Goal: Task Accomplishment & Management: Use online tool/utility

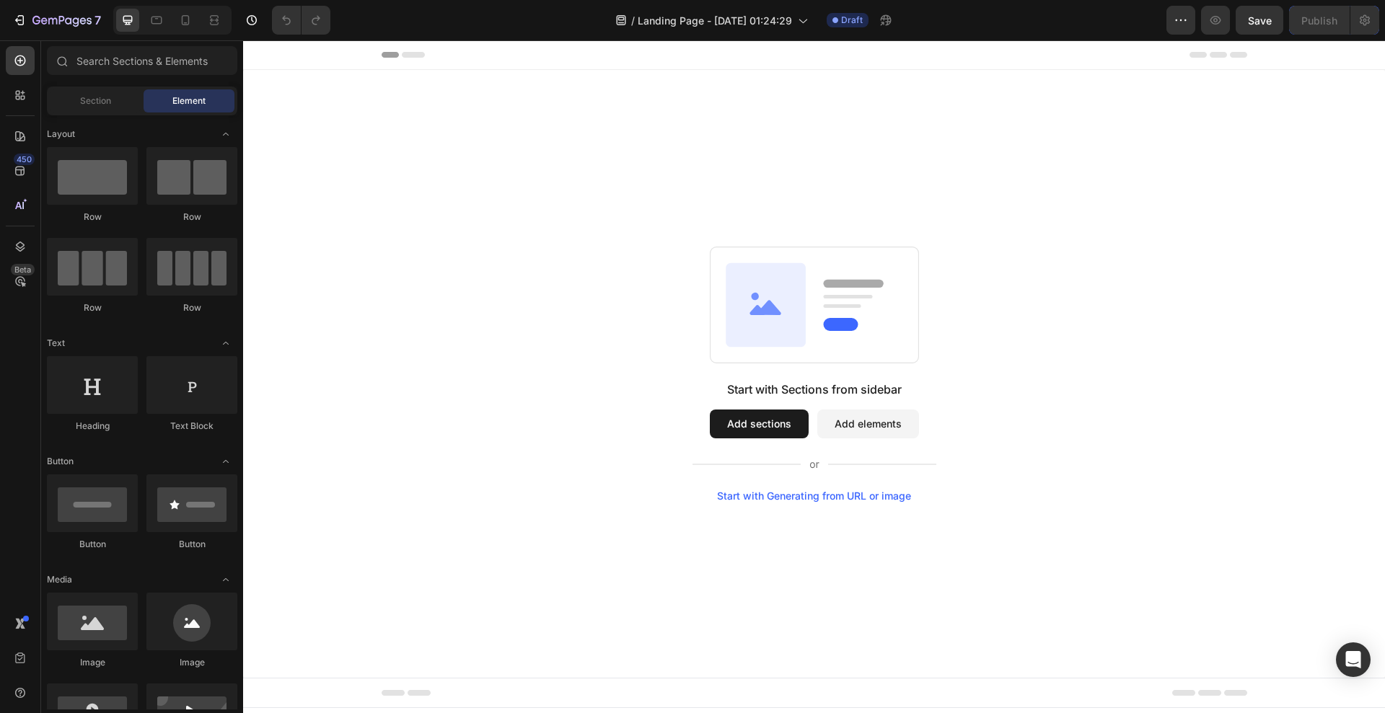
click at [773, 424] on button "Add sections" at bounding box center [759, 424] width 99 height 29
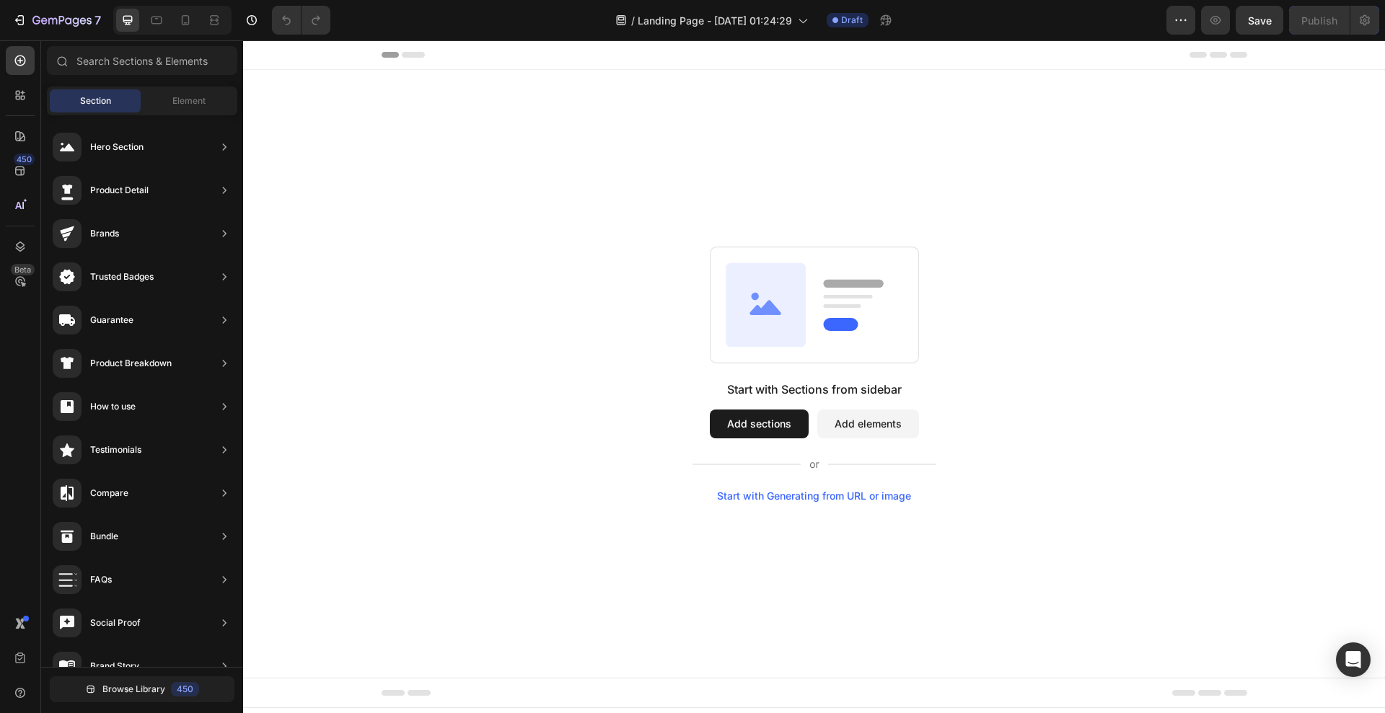
click at [879, 420] on button "Add elements" at bounding box center [868, 424] width 102 height 29
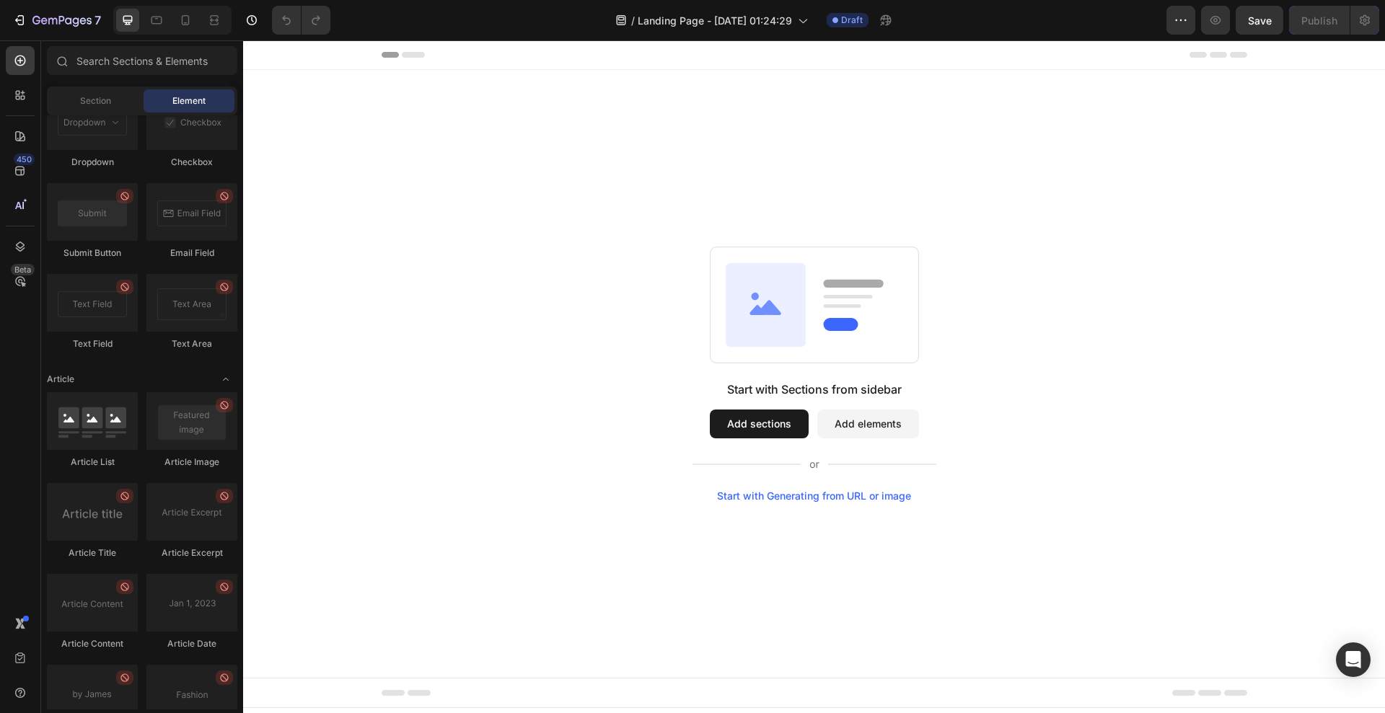
scroll to position [3680, 0]
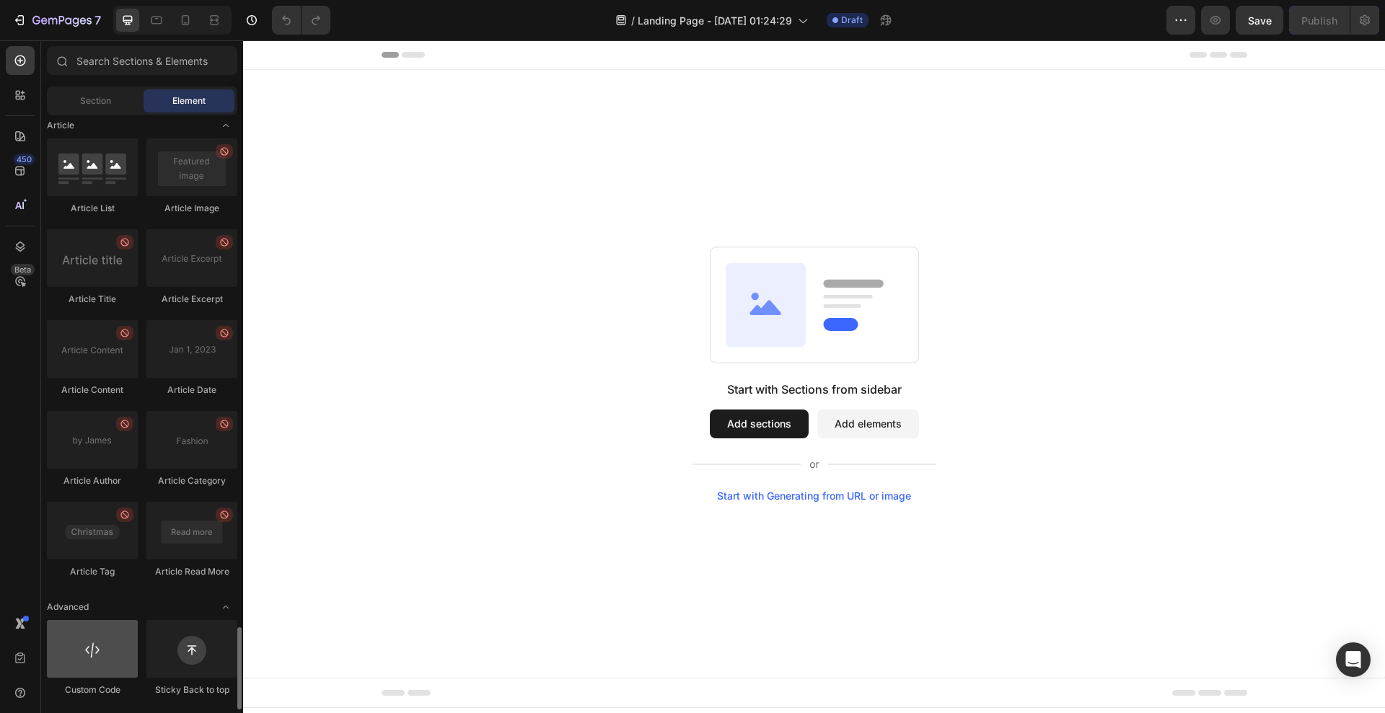
click at [86, 667] on div at bounding box center [92, 649] width 91 height 58
click at [105, 657] on div at bounding box center [92, 649] width 91 height 58
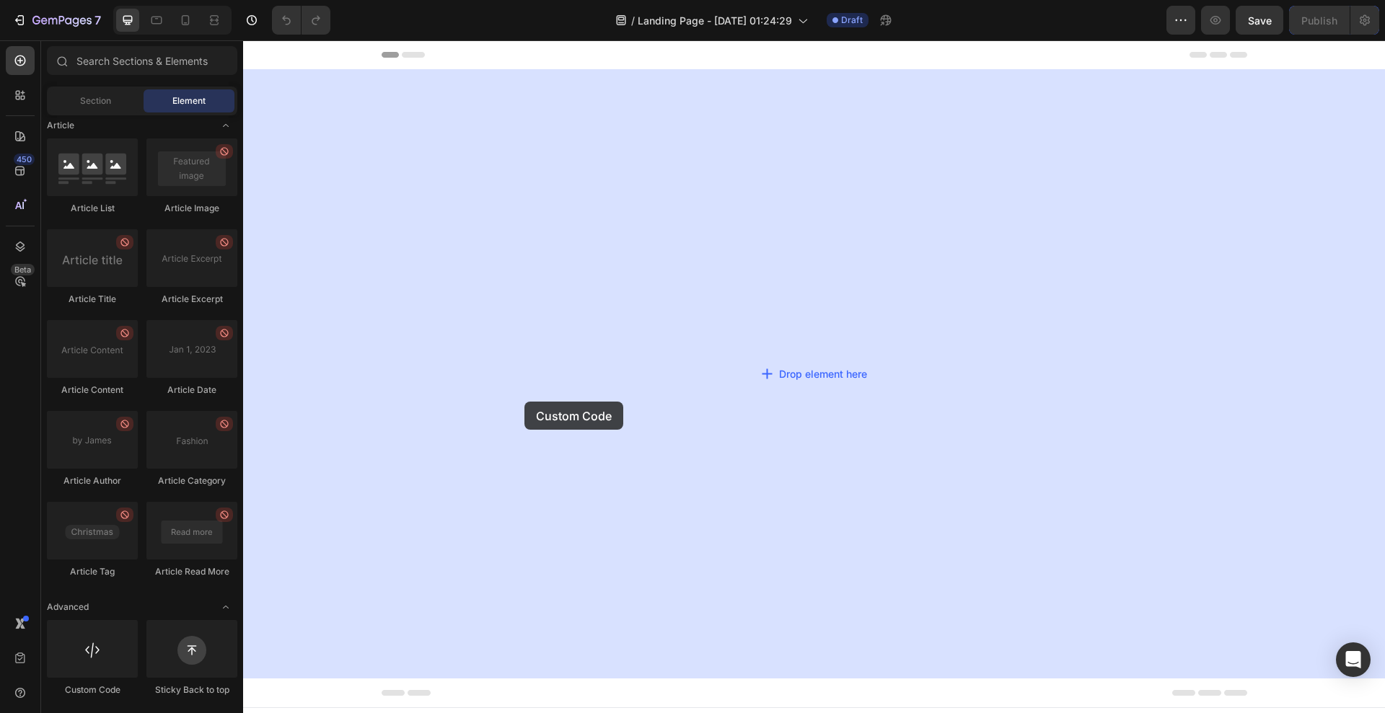
drag, startPoint x: 348, startPoint y: 698, endPoint x: 526, endPoint y: 400, distance: 346.2
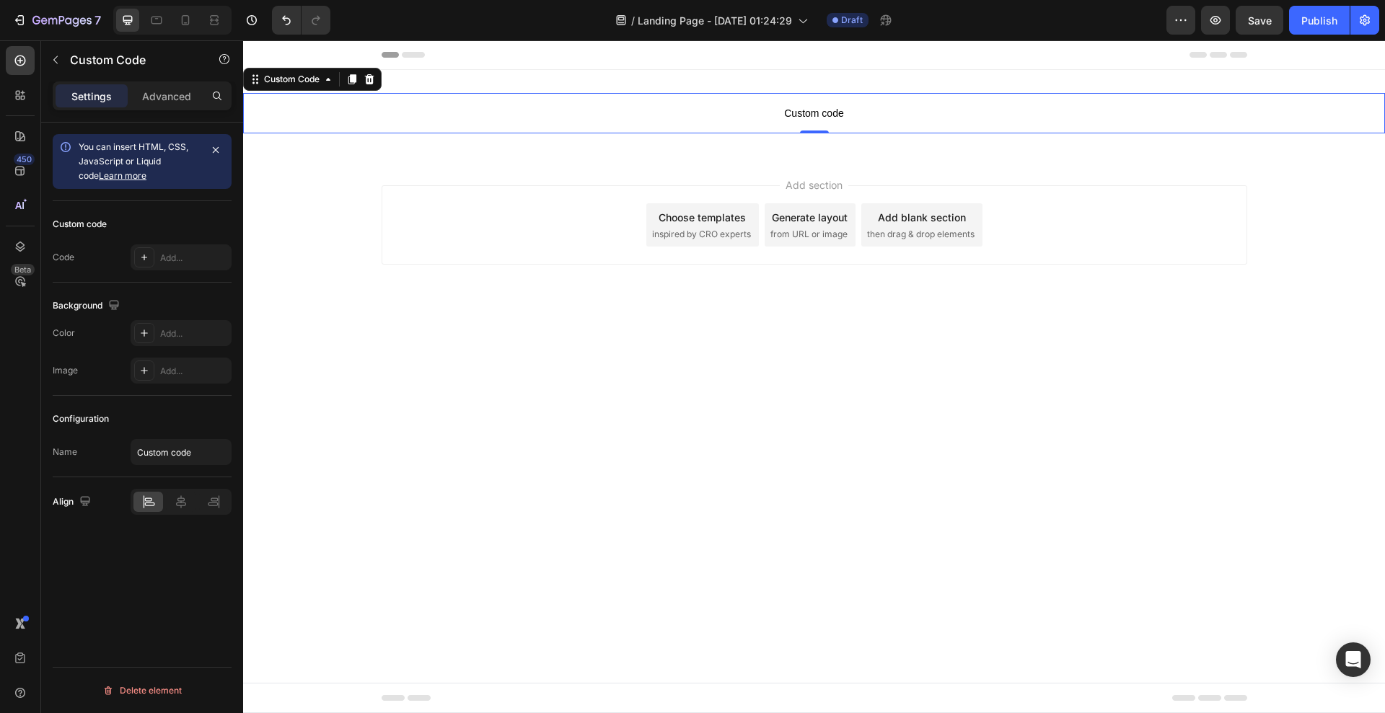
click at [840, 116] on span "Custom code" at bounding box center [814, 113] width 1142 height 17
click at [164, 253] on div "Add..." at bounding box center [194, 258] width 68 height 13
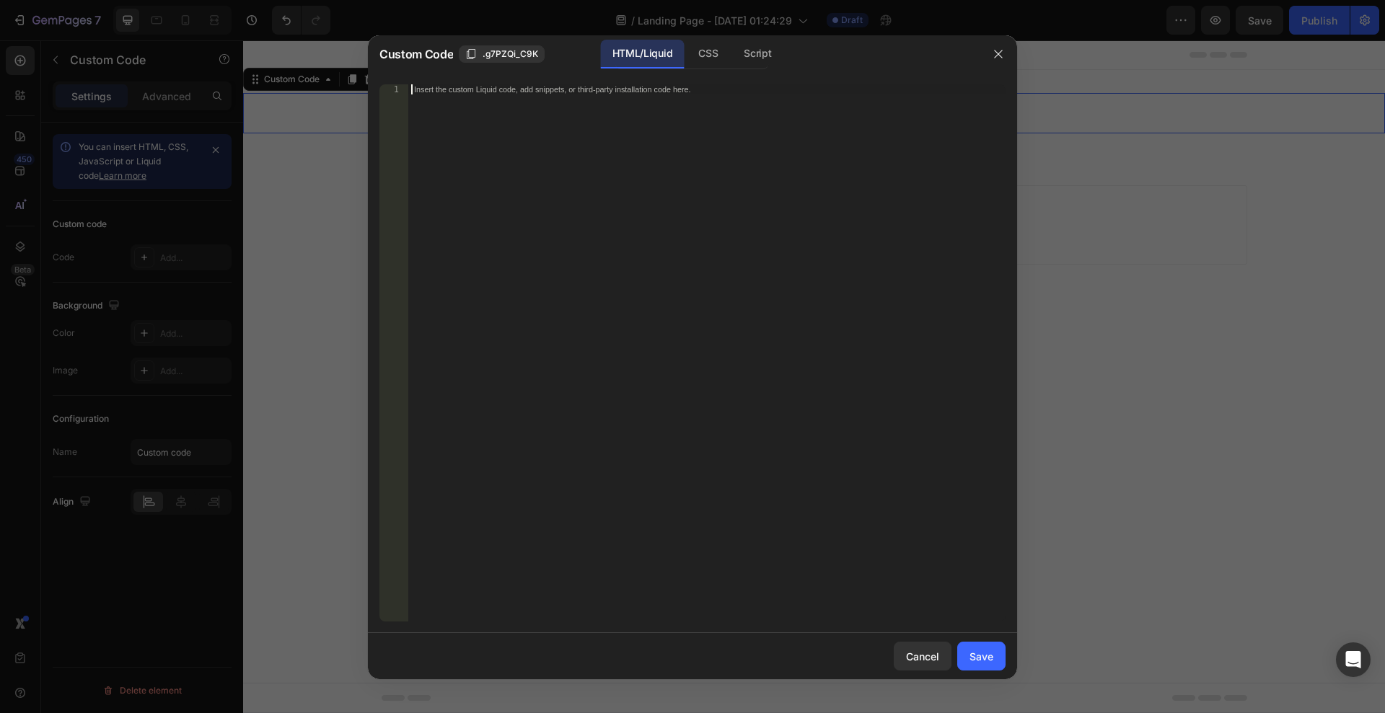
click at [564, 193] on div "Insert the custom Liquid code, add snippets, or third-party installation code h…" at bounding box center [706, 363] width 597 height 558
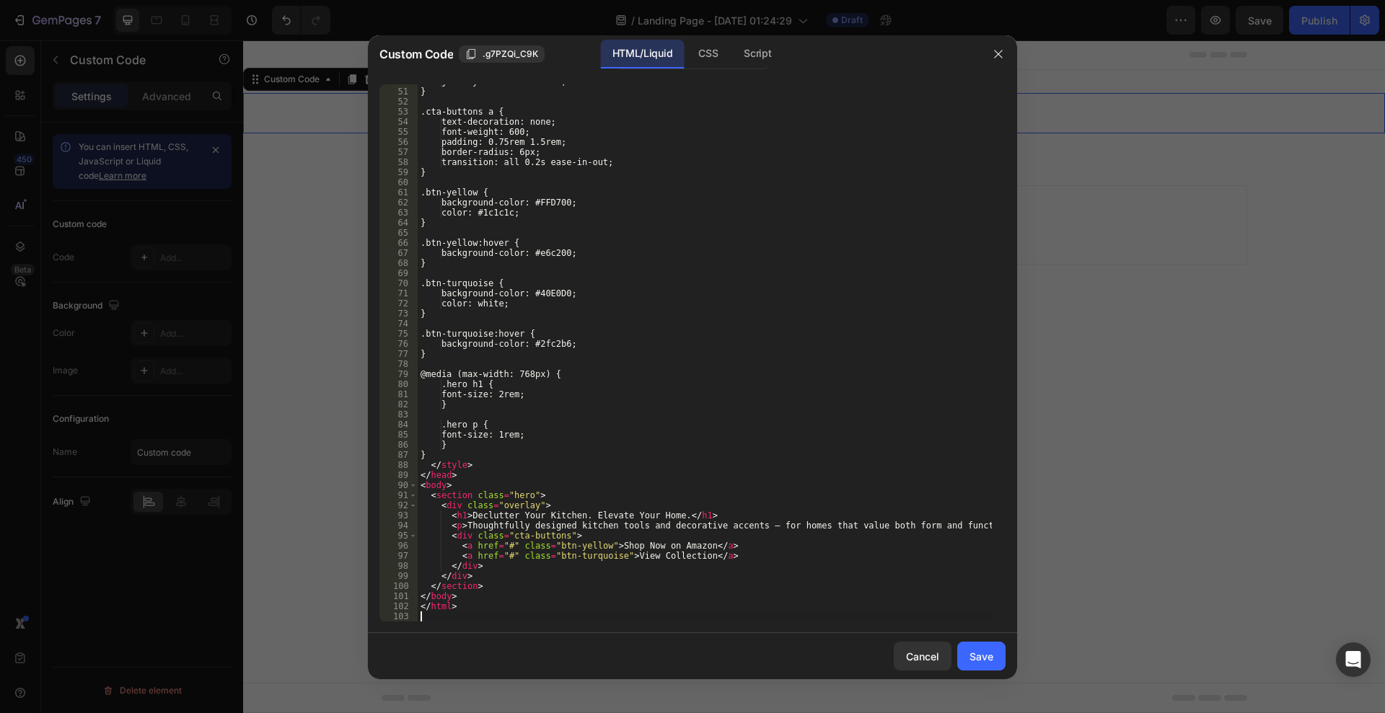
scroll to position [503, 0]
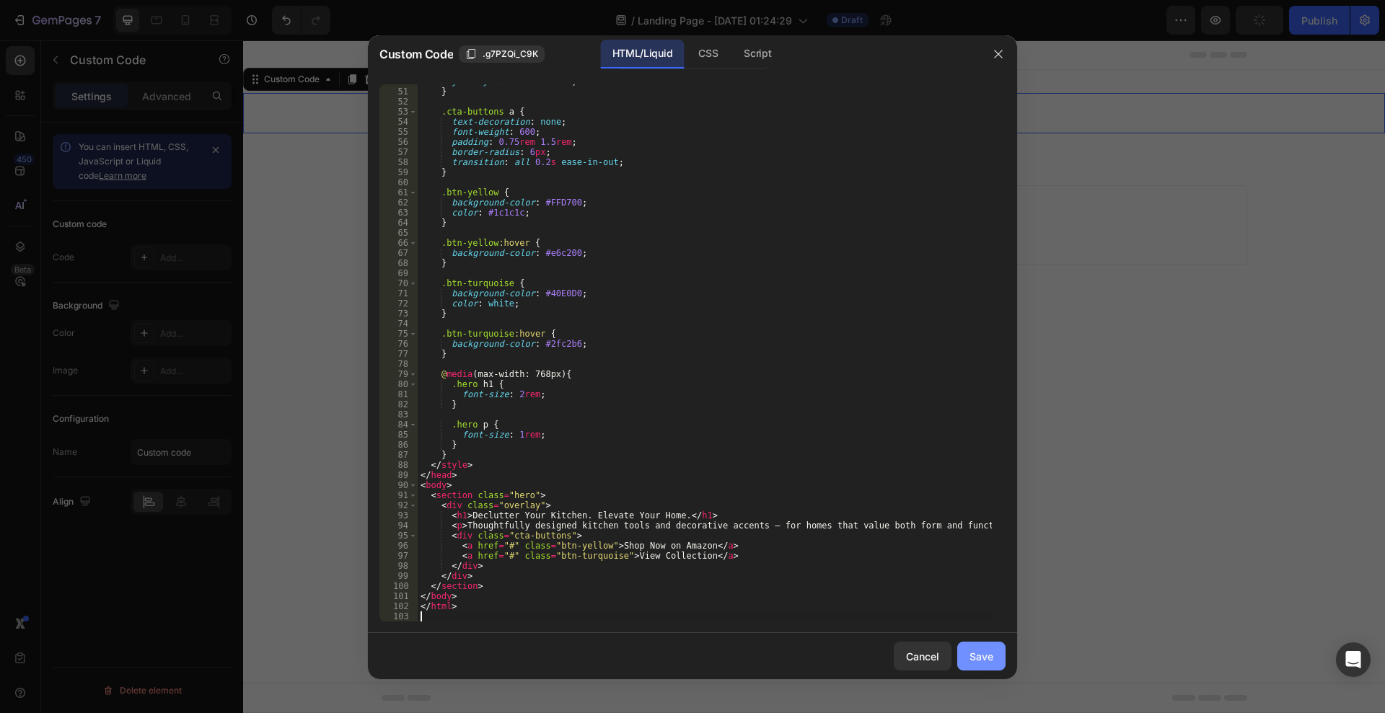
drag, startPoint x: 977, startPoint y: 659, endPoint x: 976, endPoint y: 651, distance: 7.2
click at [977, 658] on div "Save" at bounding box center [982, 656] width 24 height 15
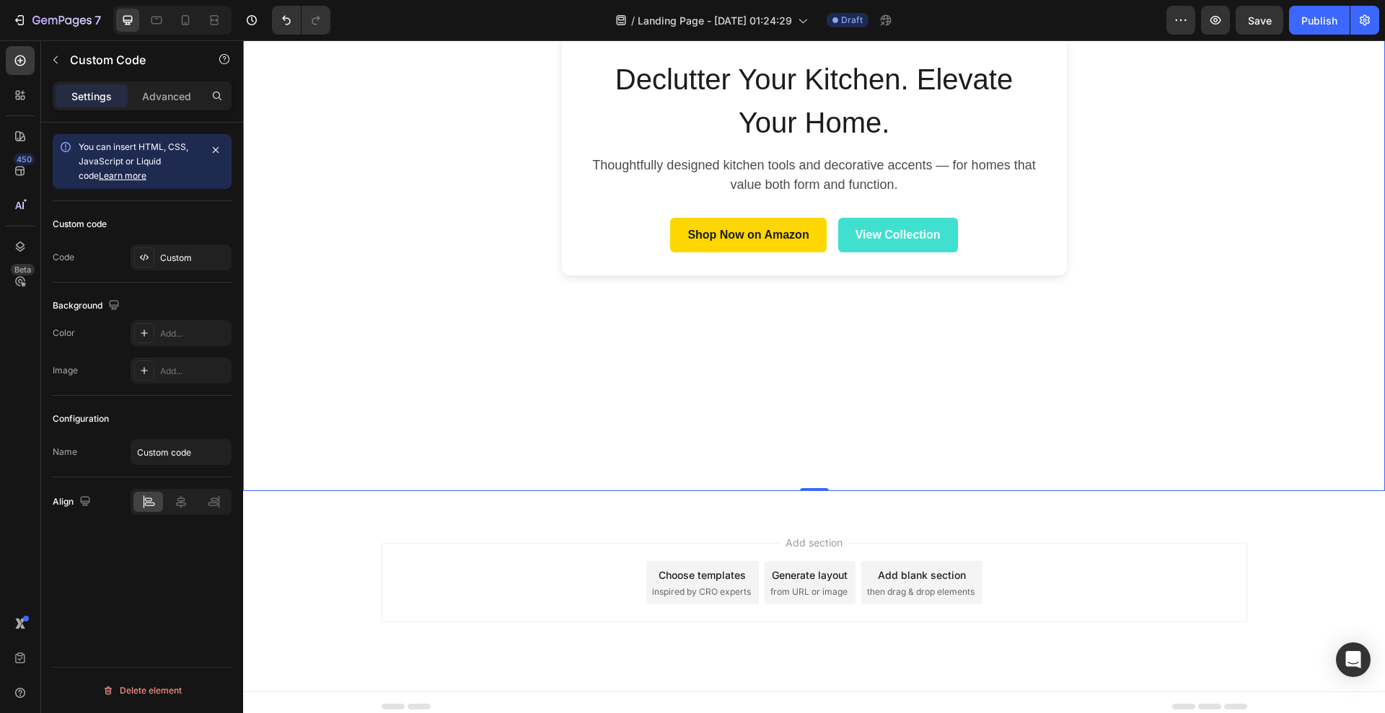
scroll to position [283, 0]
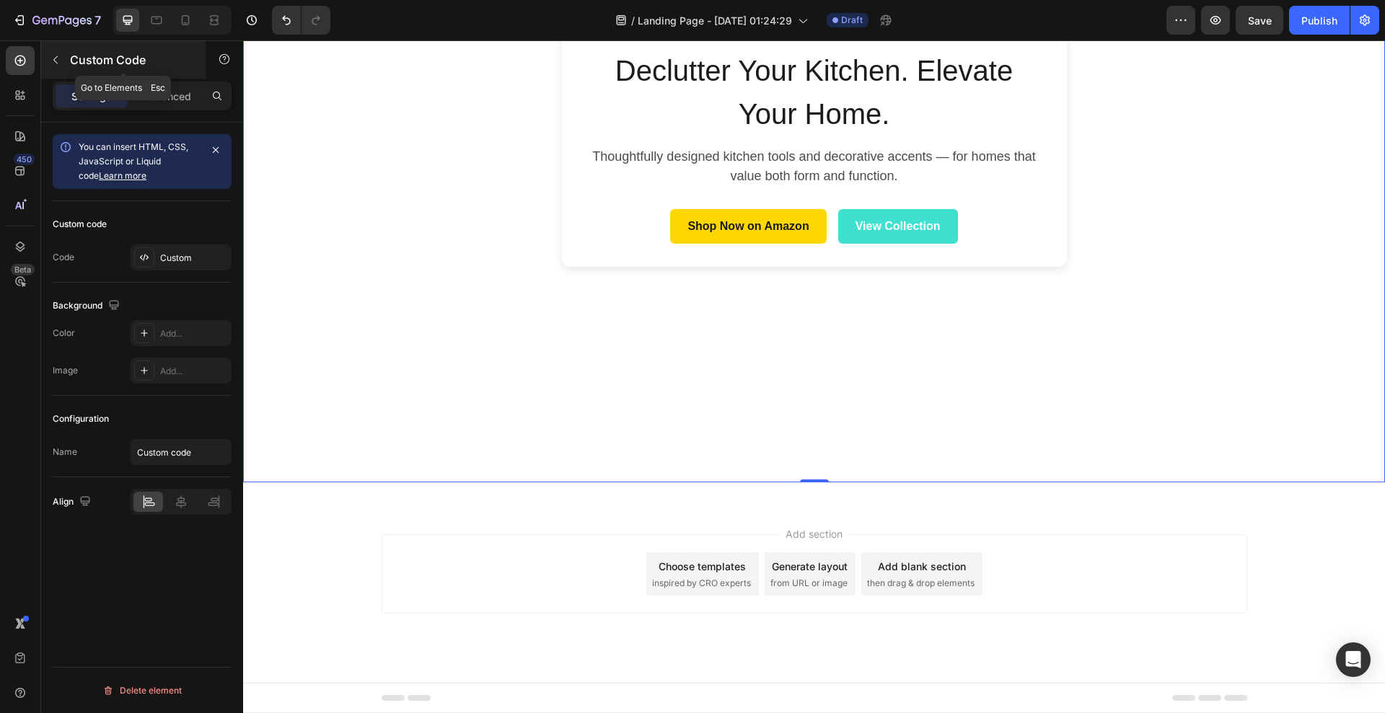
click at [55, 62] on icon "button" at bounding box center [56, 60] width 12 height 12
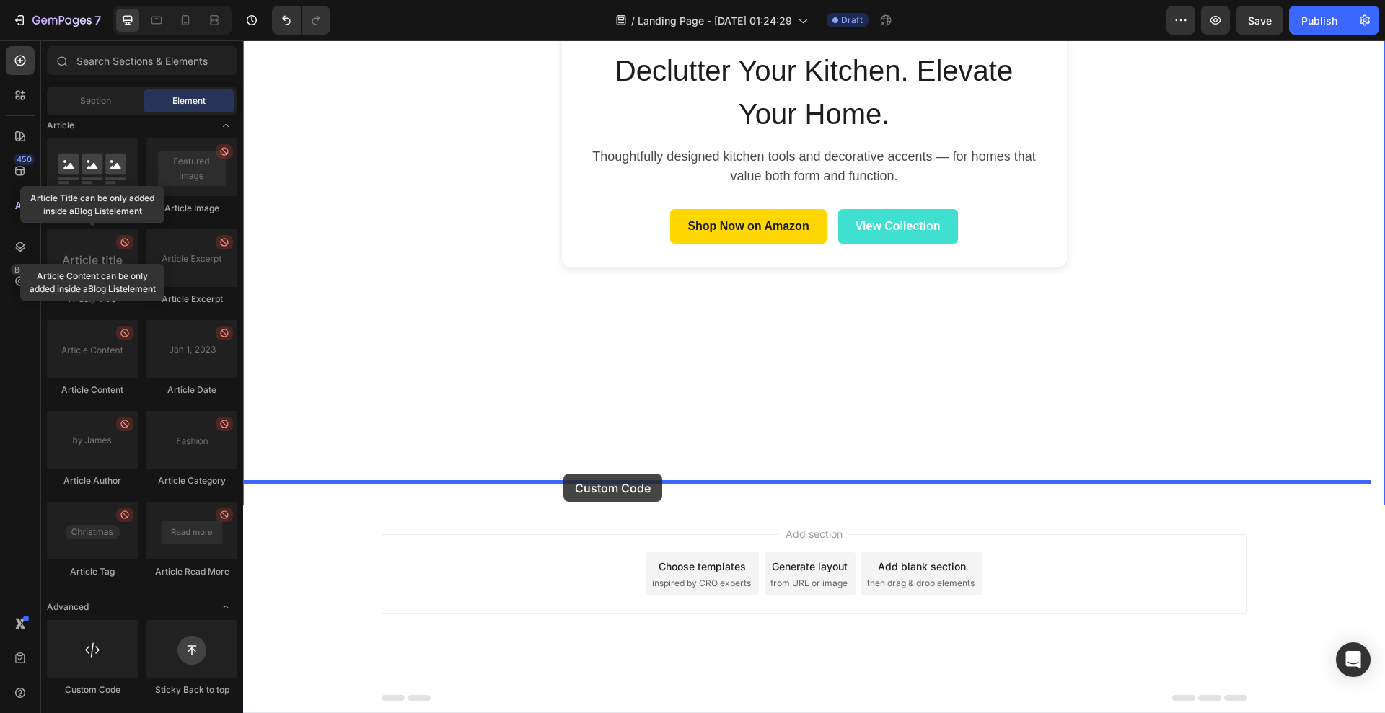
drag, startPoint x: 340, startPoint y: 688, endPoint x: 563, endPoint y: 474, distance: 309.7
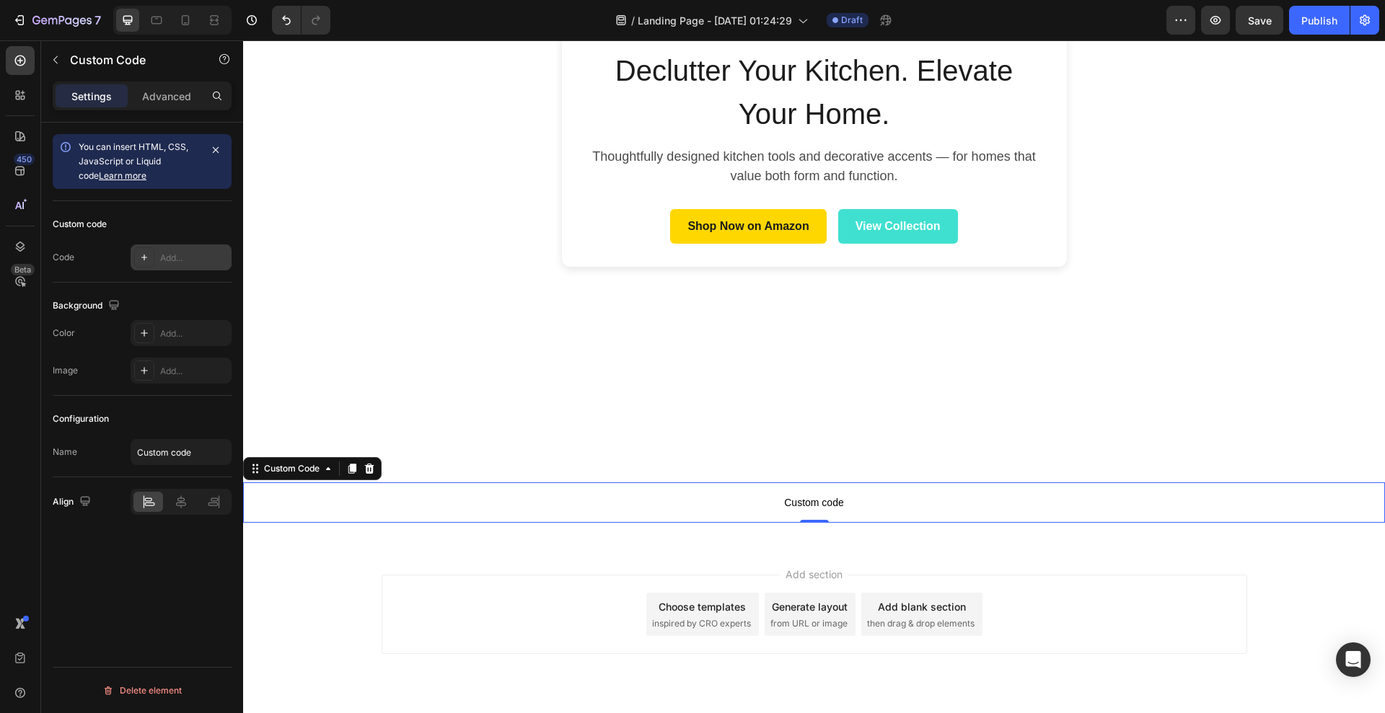
click at [173, 264] on div "Add..." at bounding box center [181, 258] width 101 height 26
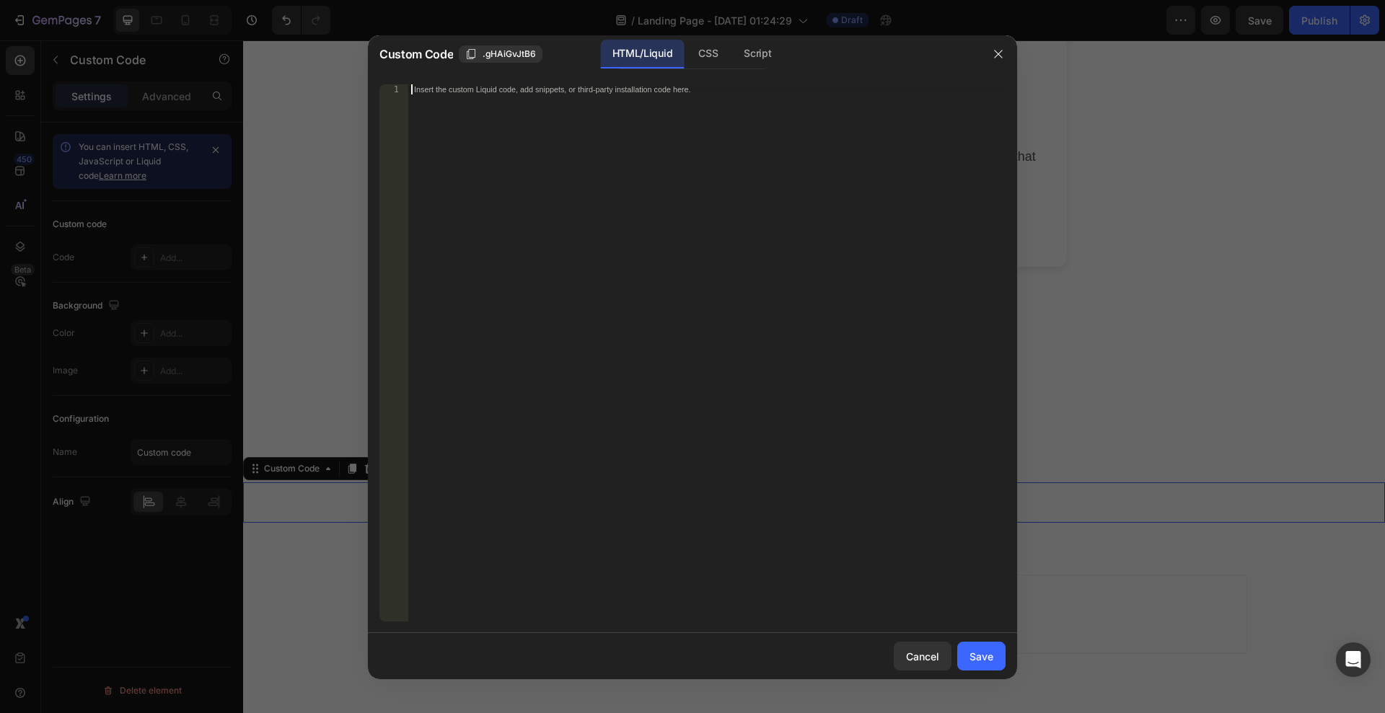
click at [633, 144] on div "Insert the custom Liquid code, add snippets, or third-party installation code h…" at bounding box center [706, 363] width 597 height 558
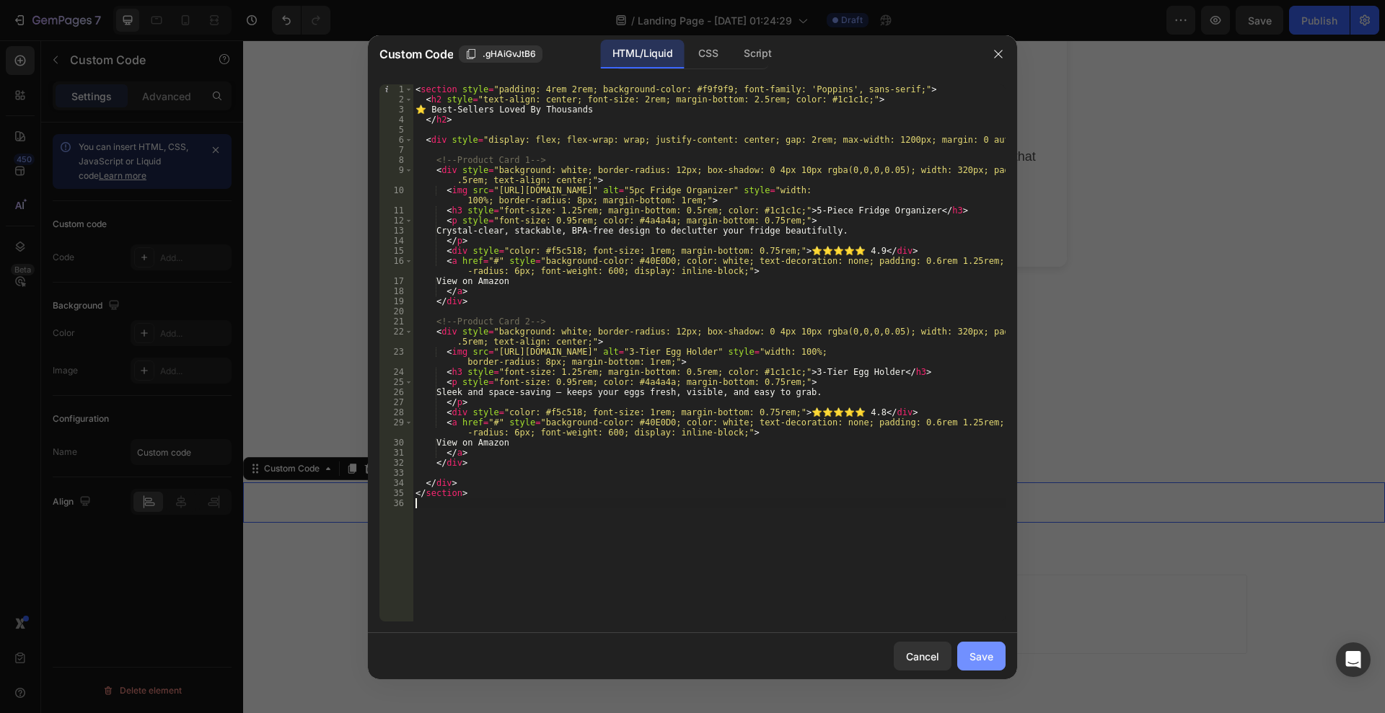
click at [989, 655] on div "Save" at bounding box center [982, 656] width 24 height 15
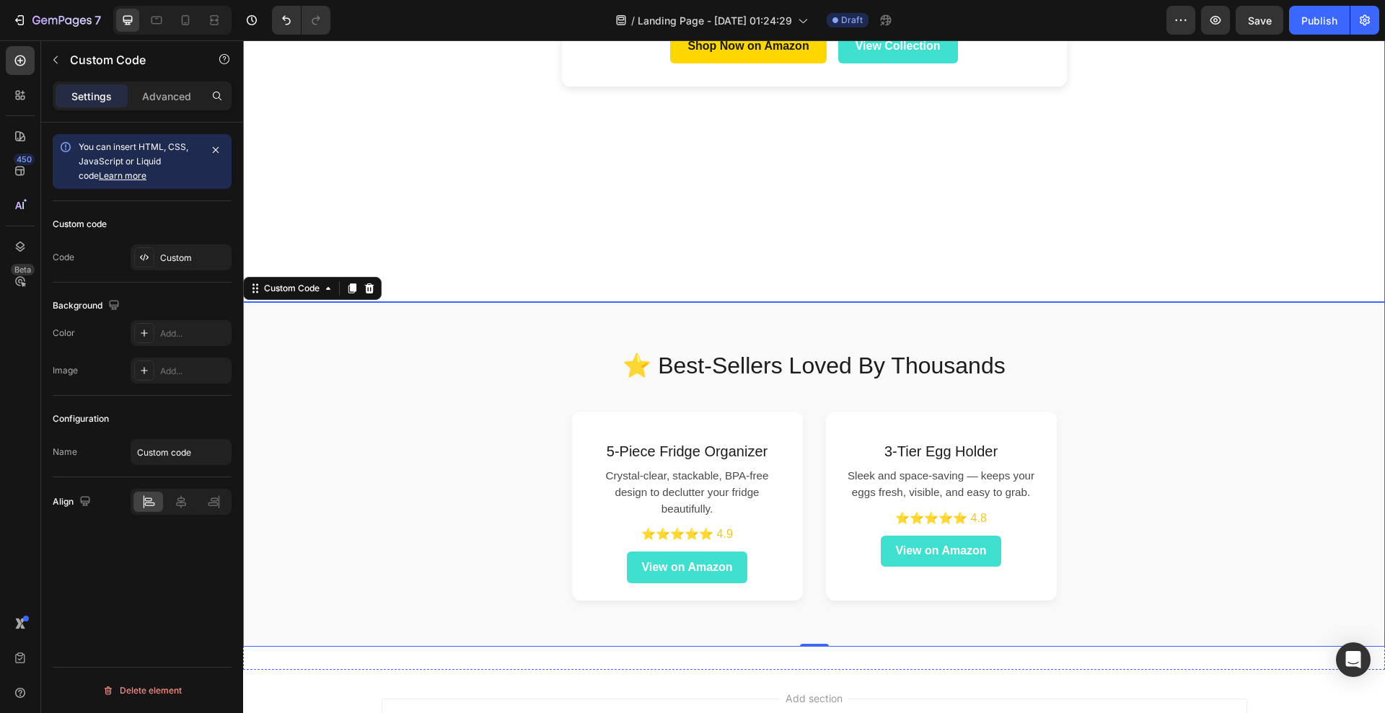
scroll to position [646, 0]
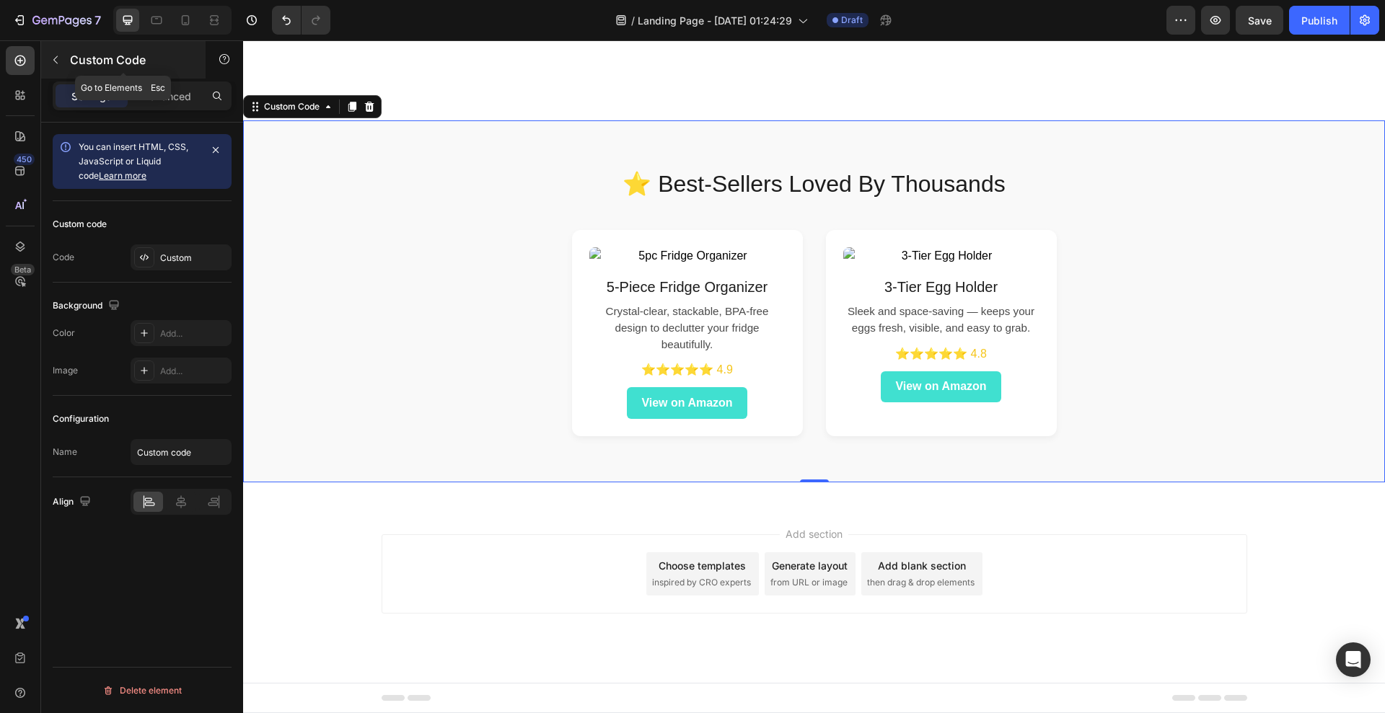
click at [48, 60] on button "button" at bounding box center [55, 59] width 23 height 23
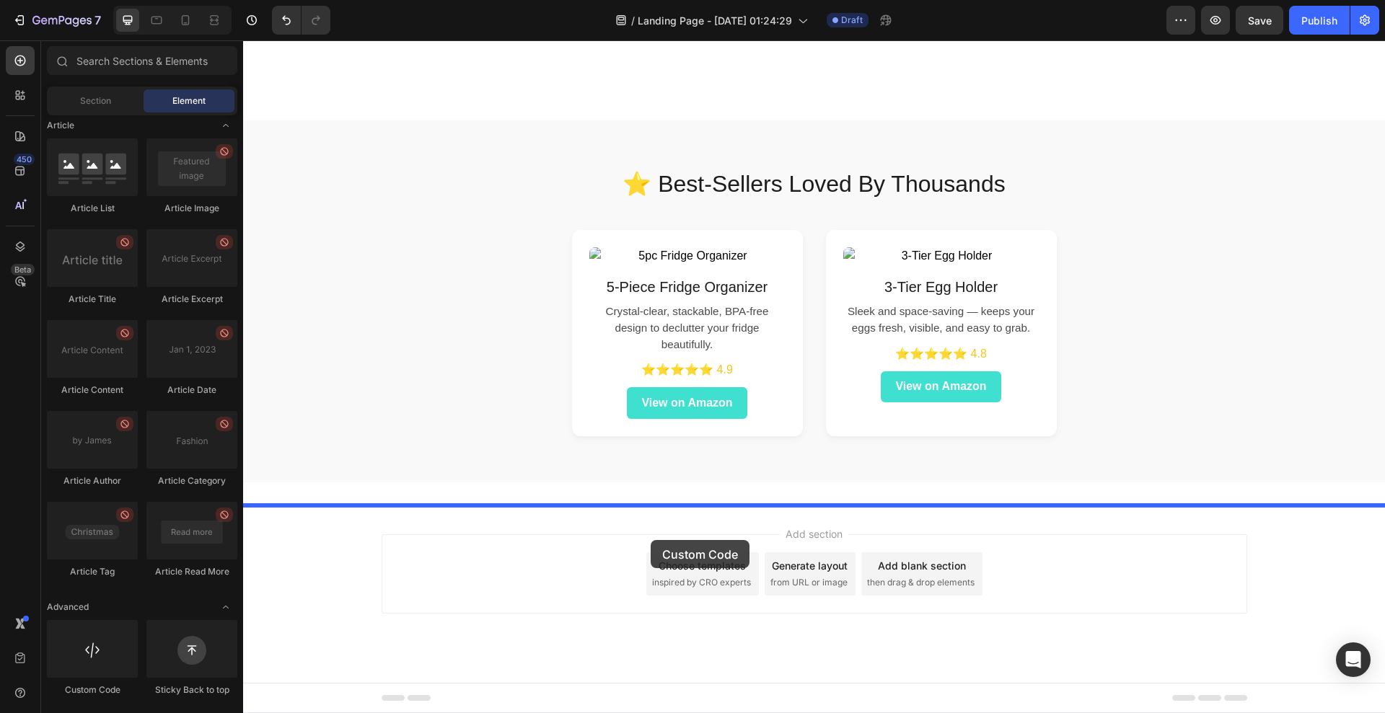
drag, startPoint x: 328, startPoint y: 699, endPoint x: 651, endPoint y: 540, distance: 359.4
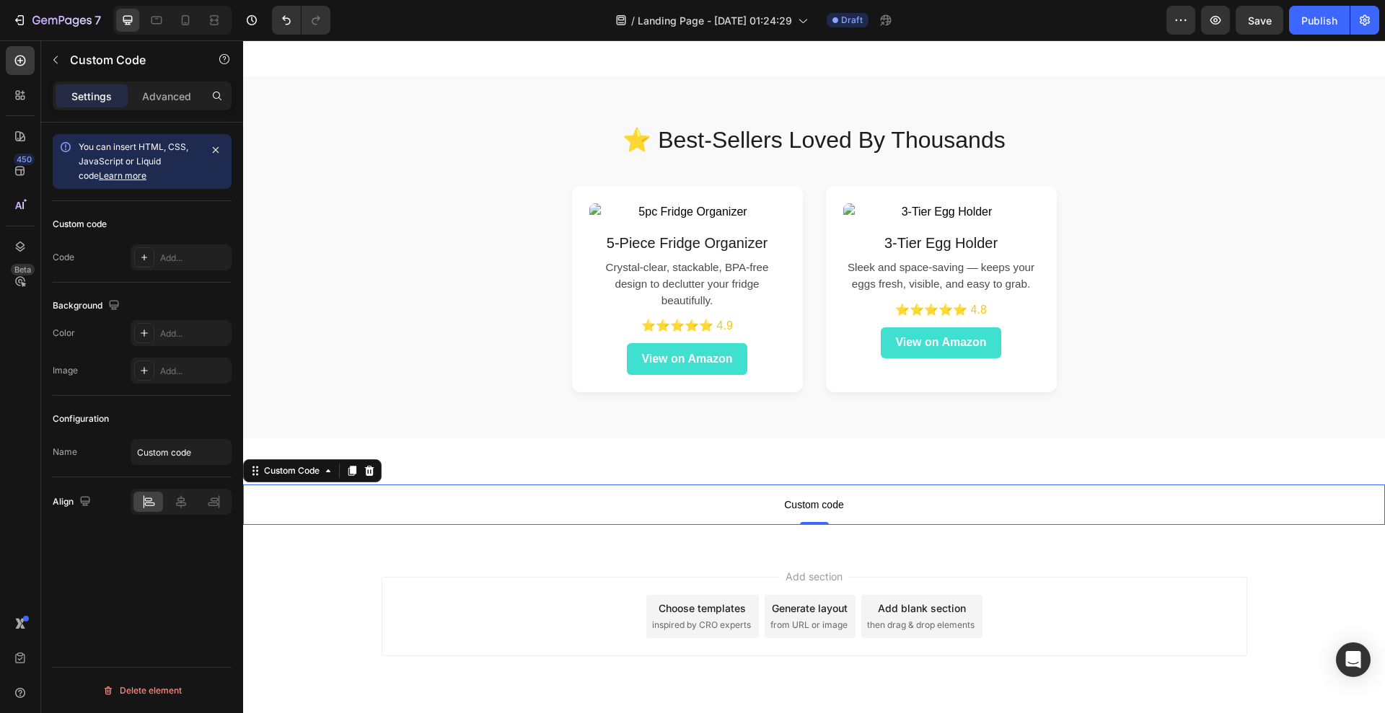
scroll to position [732, 0]
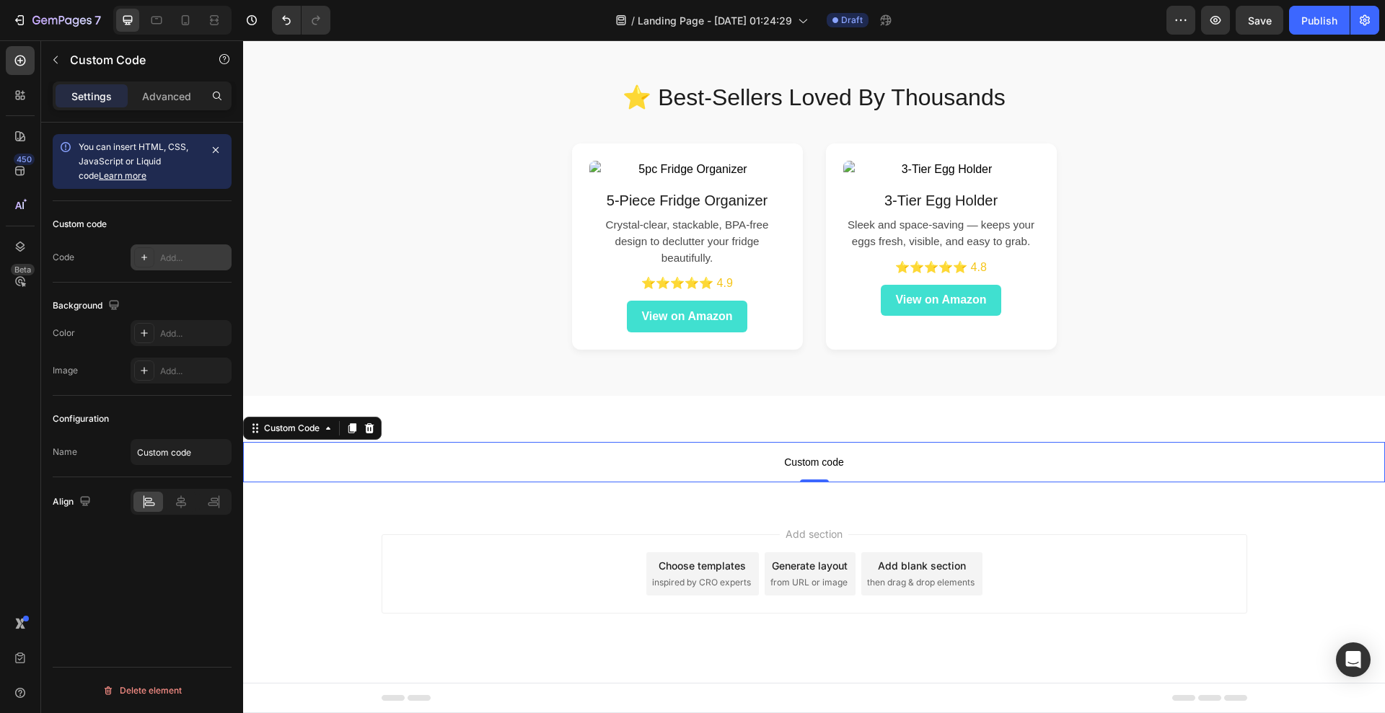
click at [164, 255] on div "Add..." at bounding box center [194, 258] width 68 height 13
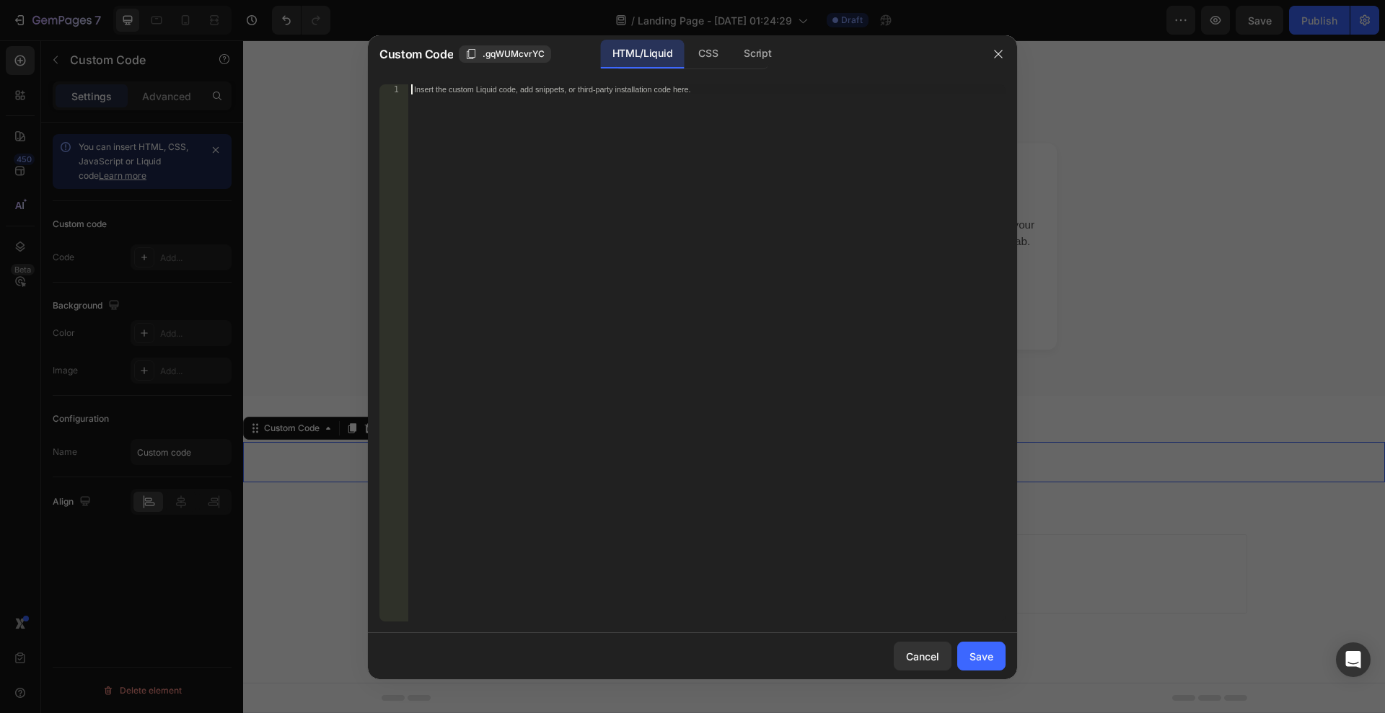
click at [585, 192] on div "Insert the custom Liquid code, add snippets, or third-party installation code h…" at bounding box center [706, 363] width 597 height 558
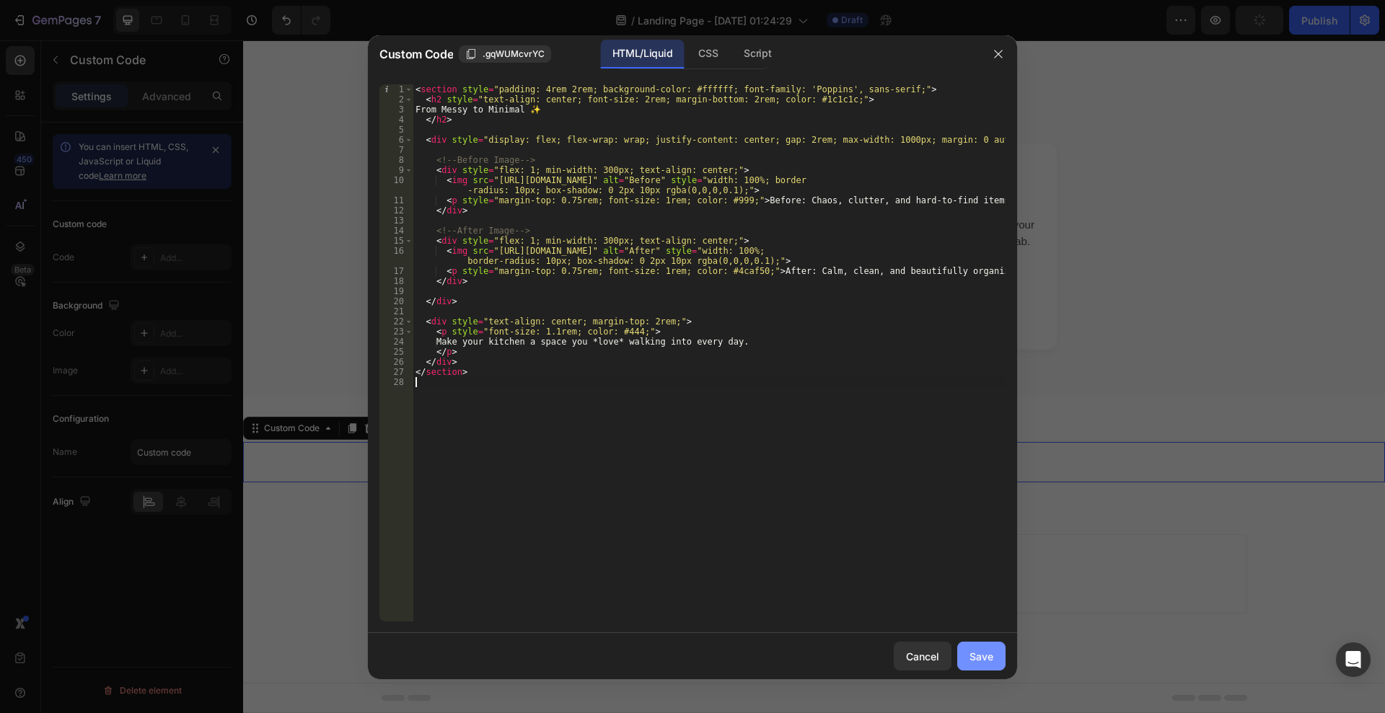
click at [993, 664] on button "Save" at bounding box center [981, 656] width 48 height 29
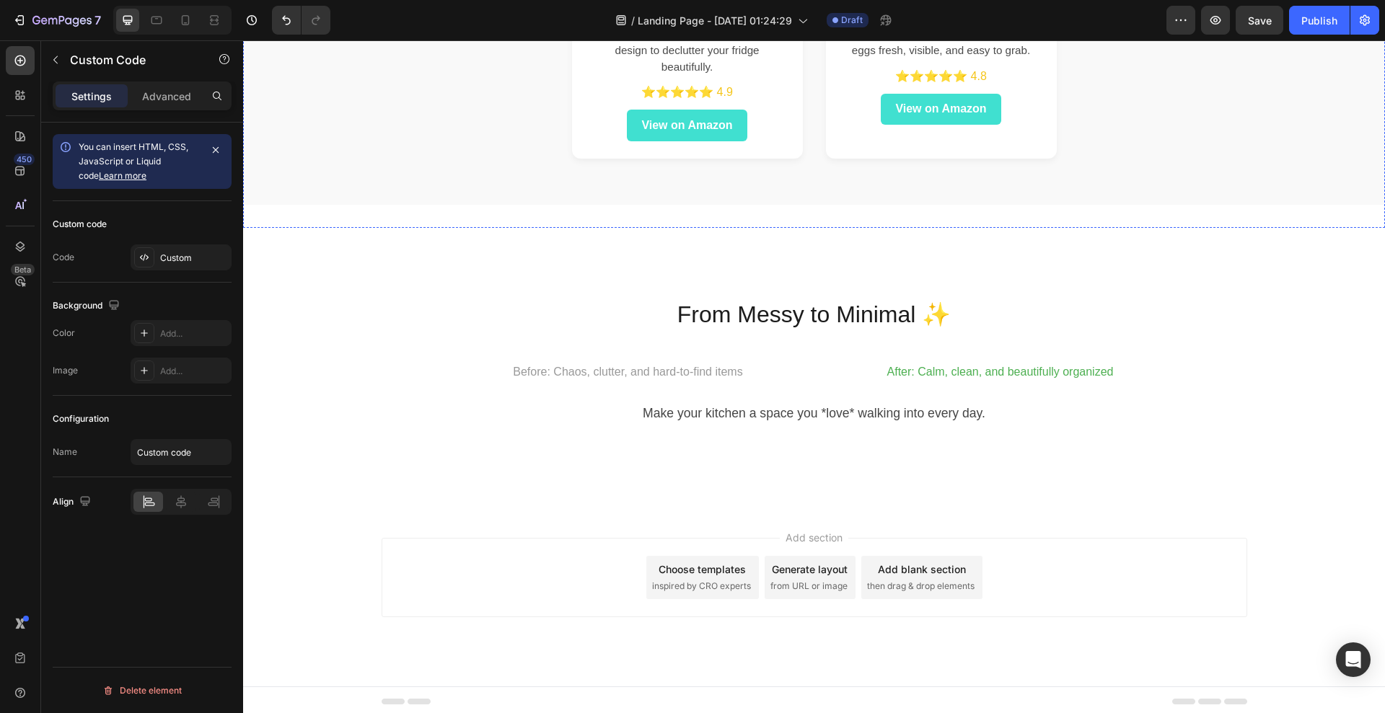
scroll to position [927, 0]
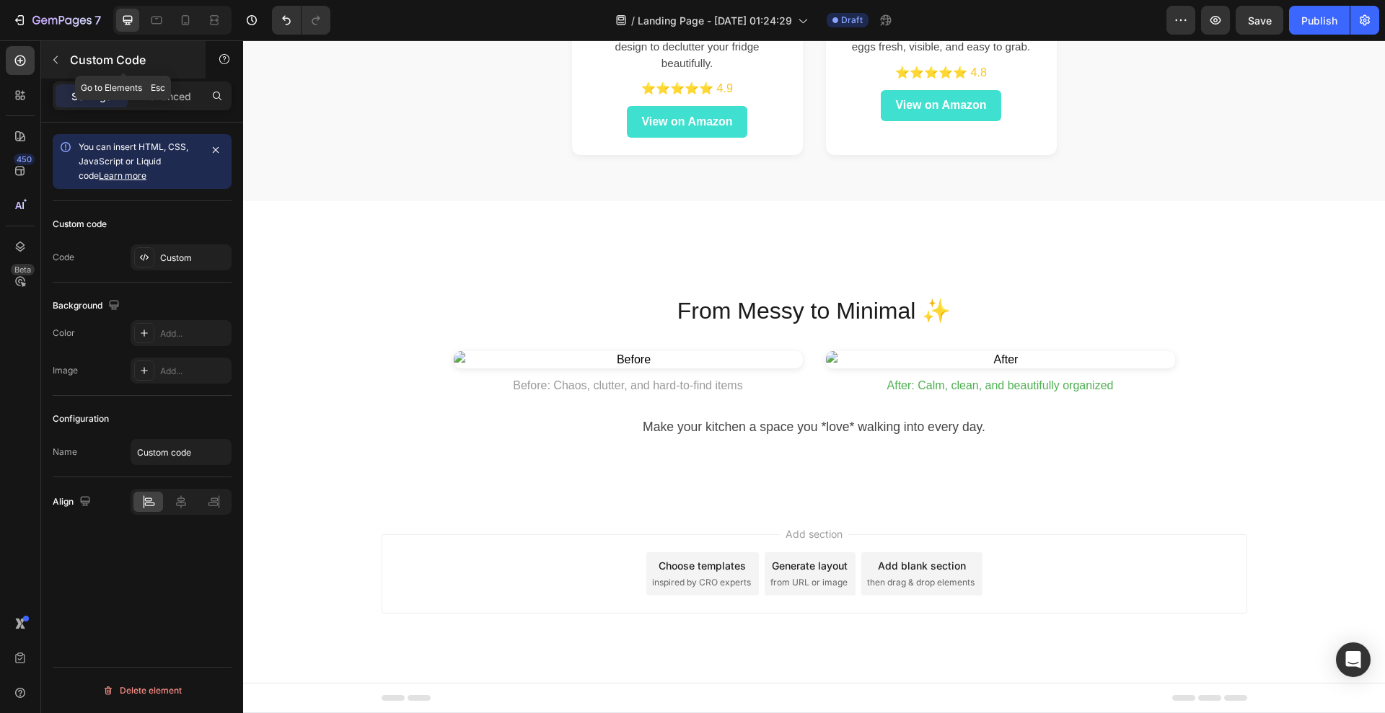
click at [56, 54] on icon "button" at bounding box center [56, 60] width 12 height 12
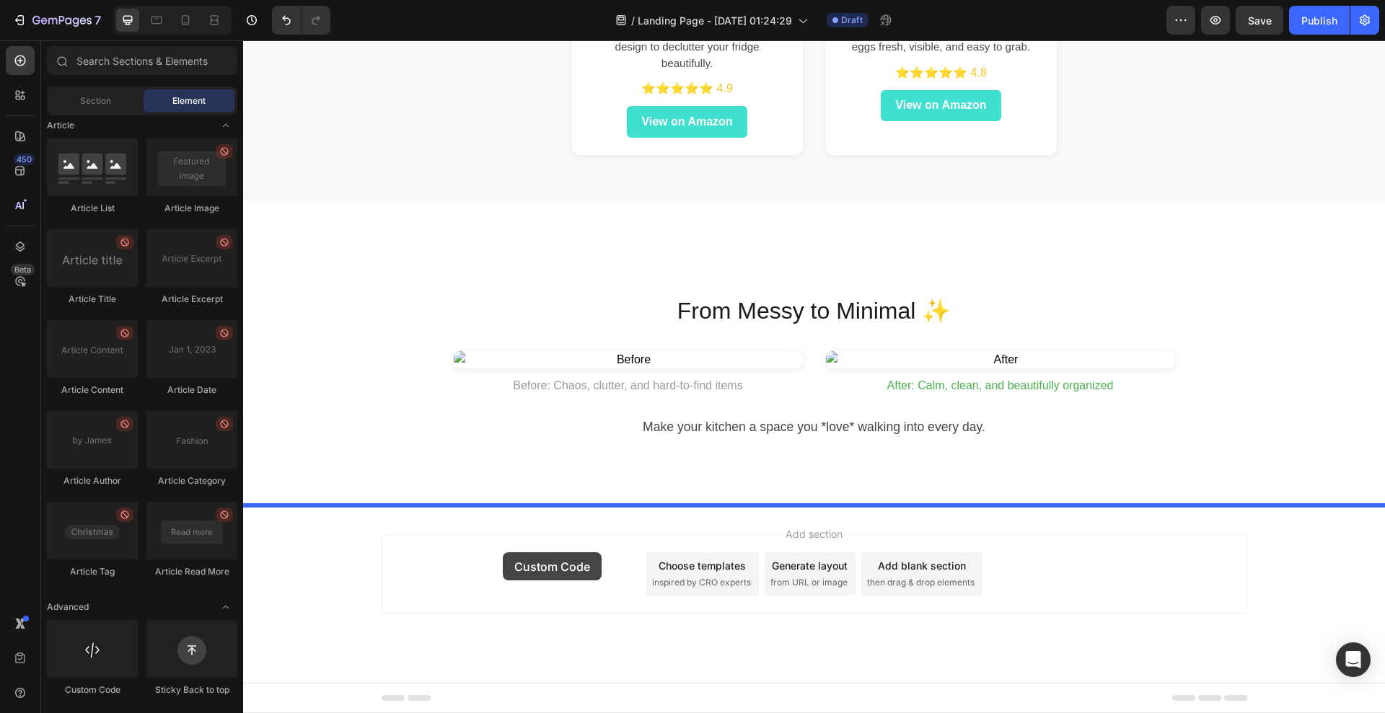
drag, startPoint x: 349, startPoint y: 701, endPoint x: 503, endPoint y: 553, distance: 213.8
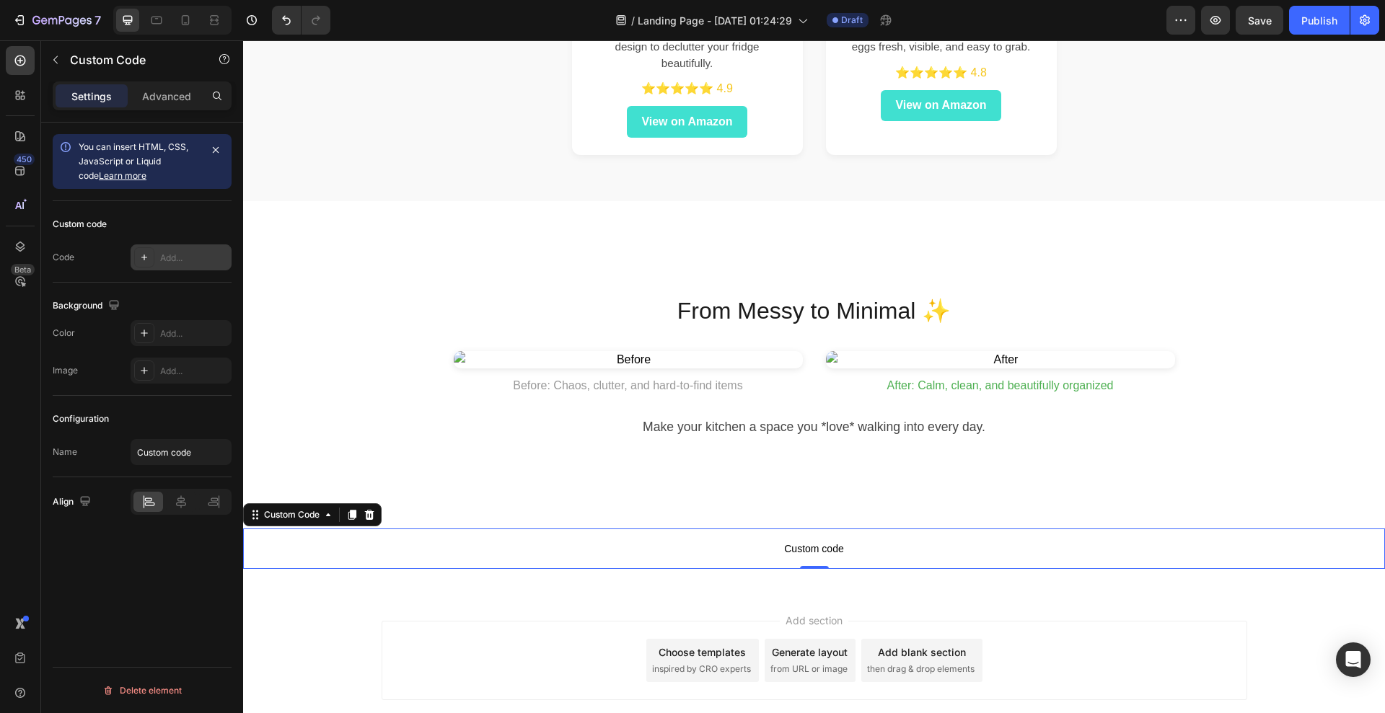
click at [177, 256] on div "Add..." at bounding box center [194, 258] width 68 height 13
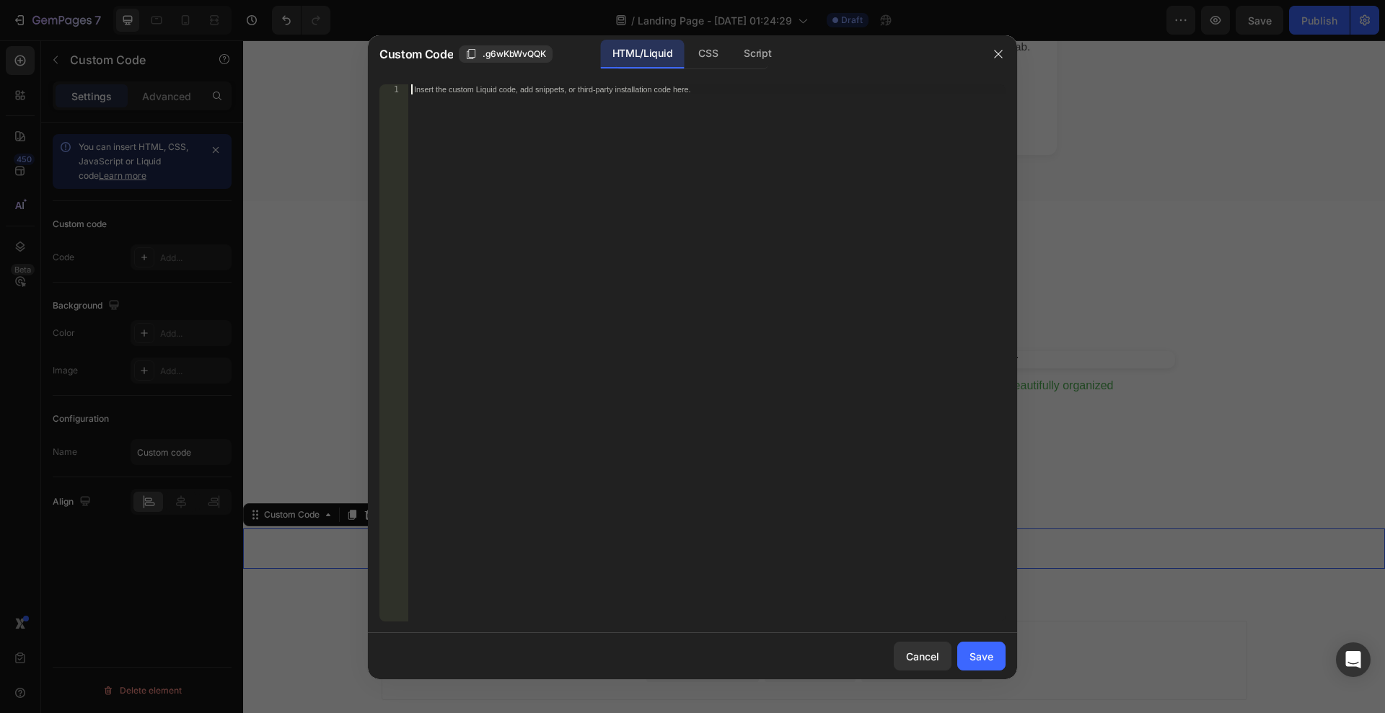
click at [432, 261] on div "Insert the custom Liquid code, add snippets, or third-party installation code h…" at bounding box center [706, 363] width 597 height 558
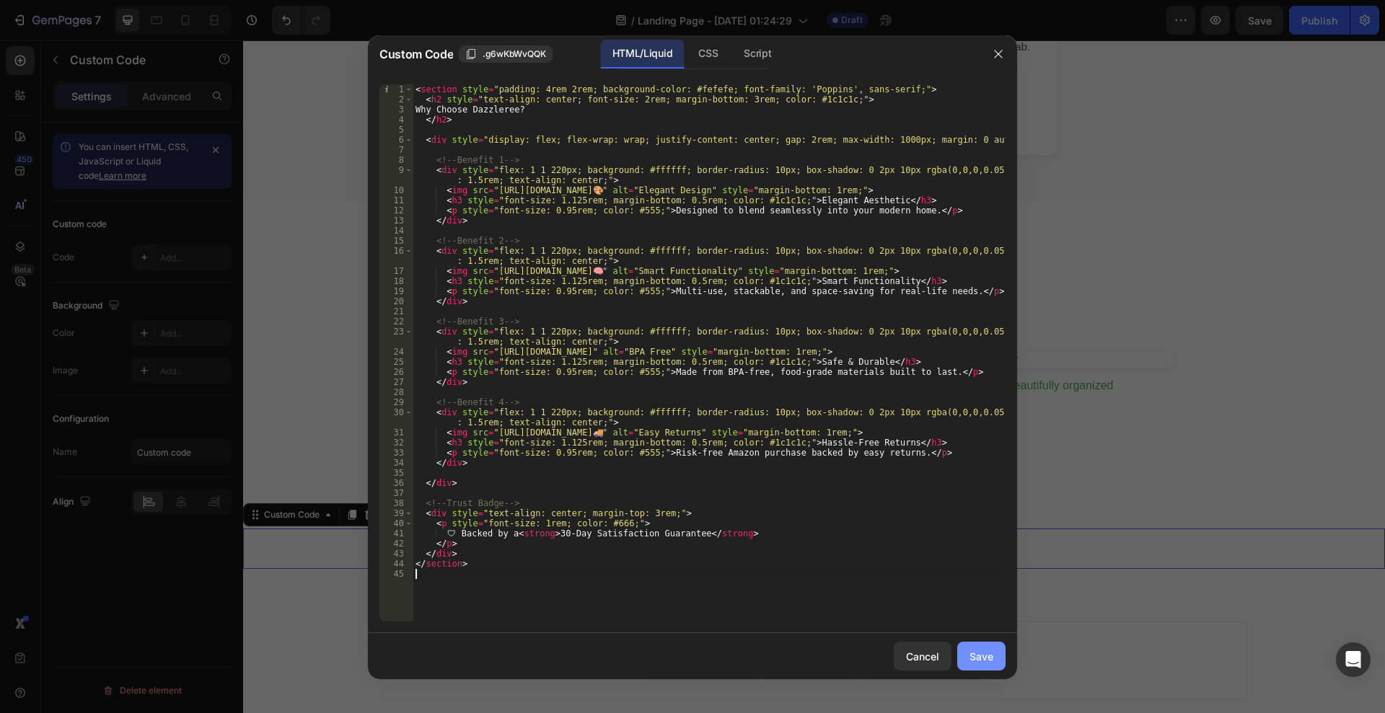
click at [976, 656] on div "Save" at bounding box center [982, 656] width 24 height 15
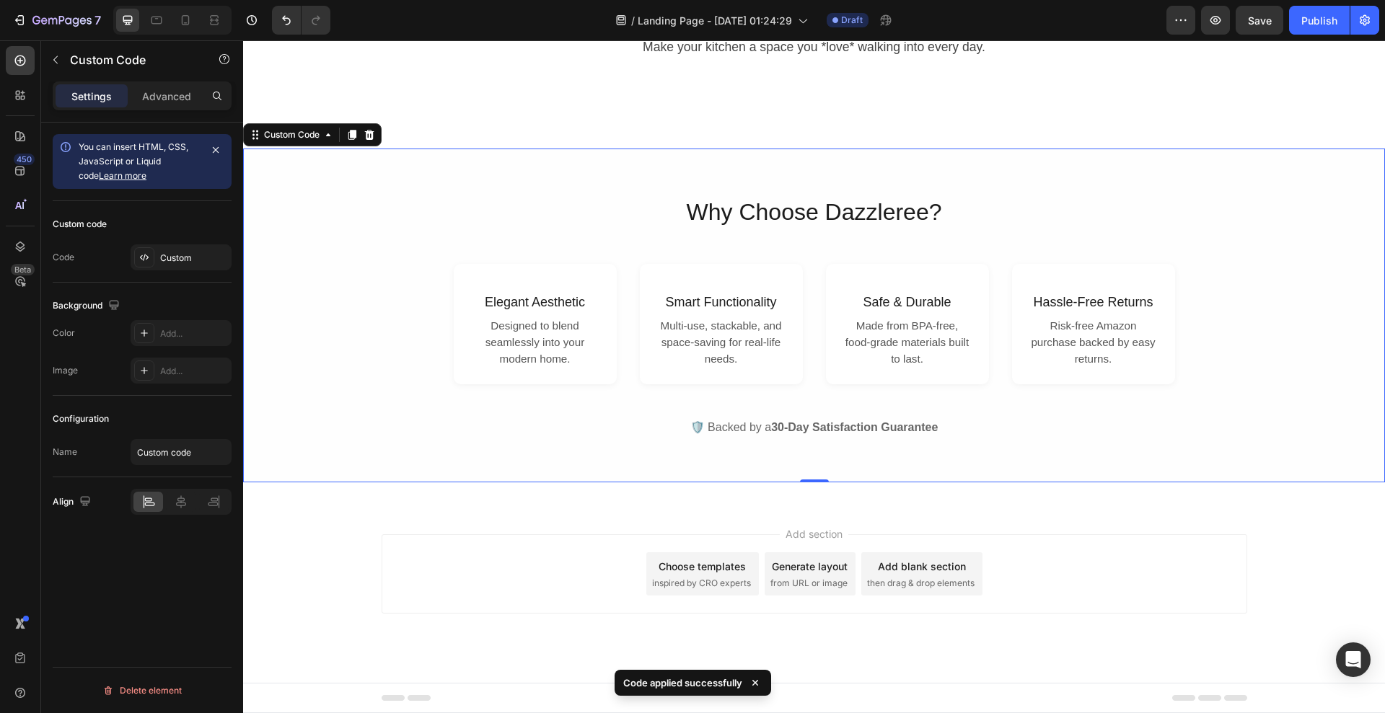
scroll to position [1324, 0]
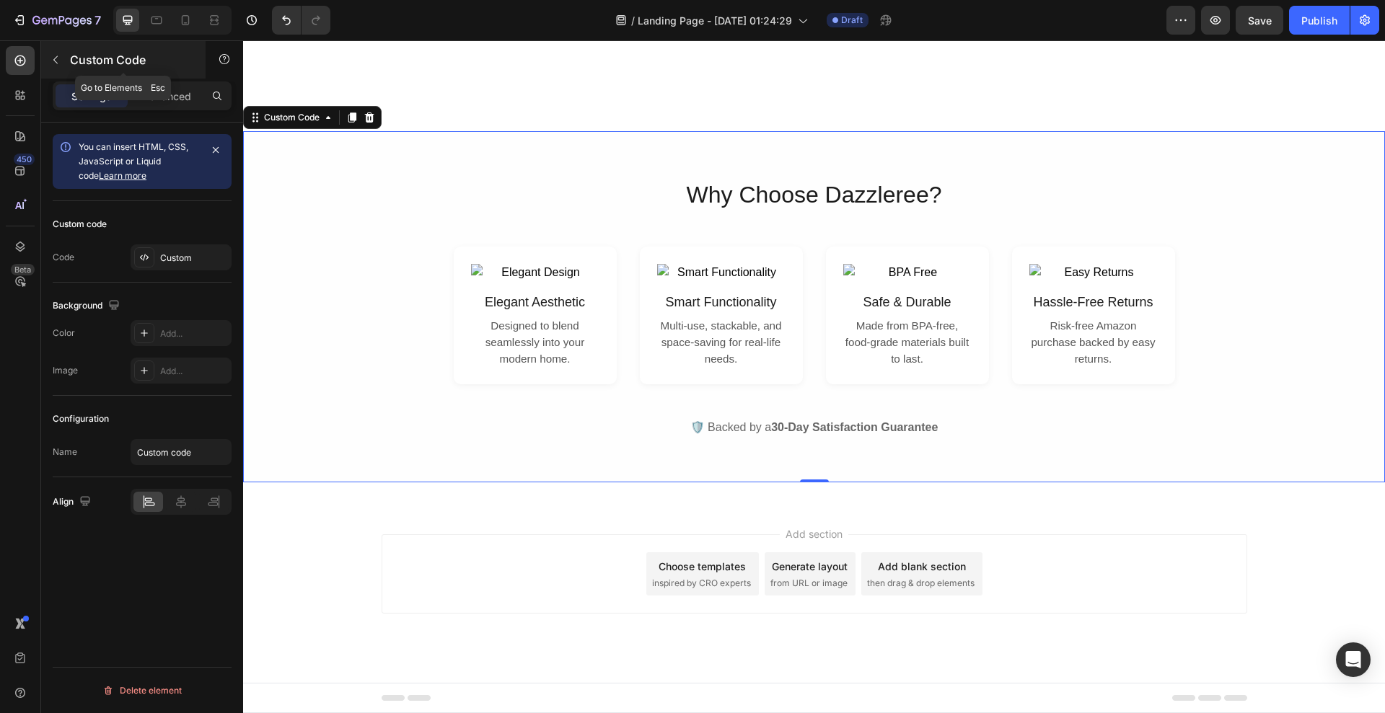
click at [58, 54] on icon "button" at bounding box center [56, 60] width 12 height 12
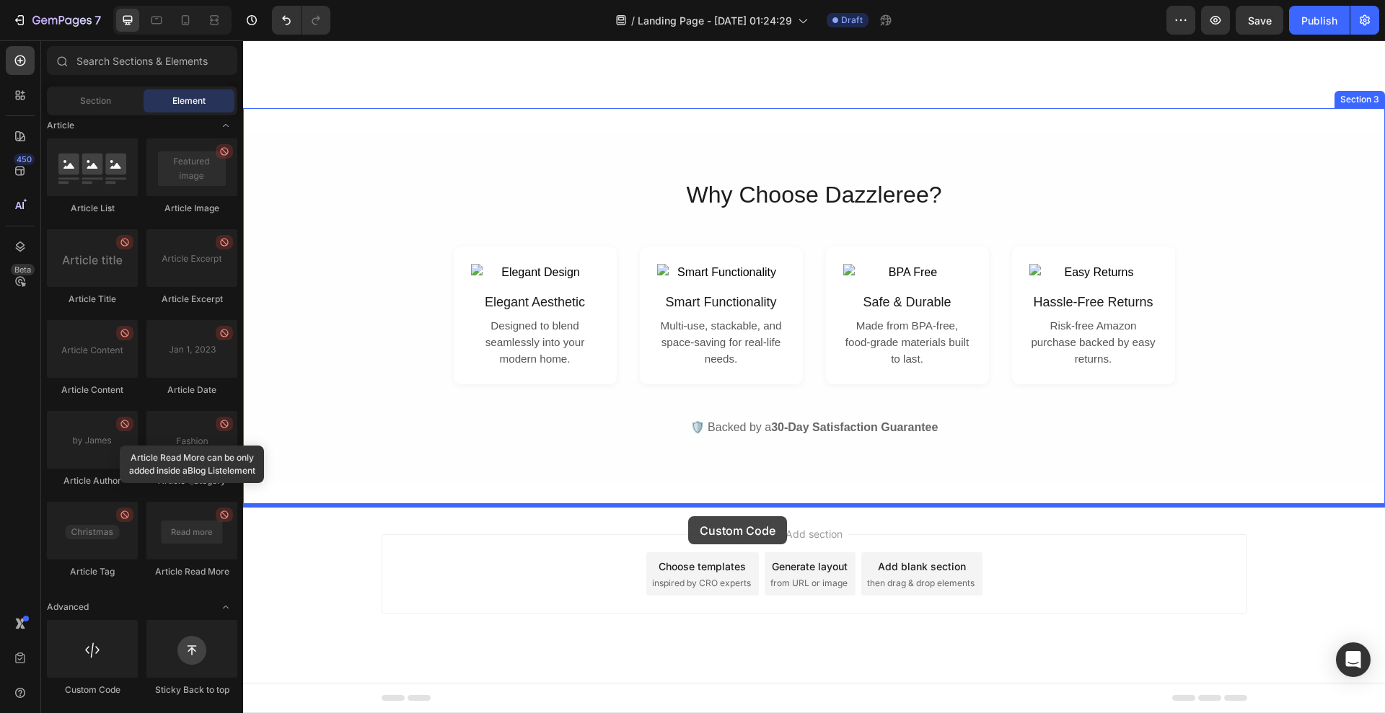
drag, startPoint x: 338, startPoint y: 700, endPoint x: 688, endPoint y: 516, distance: 395.9
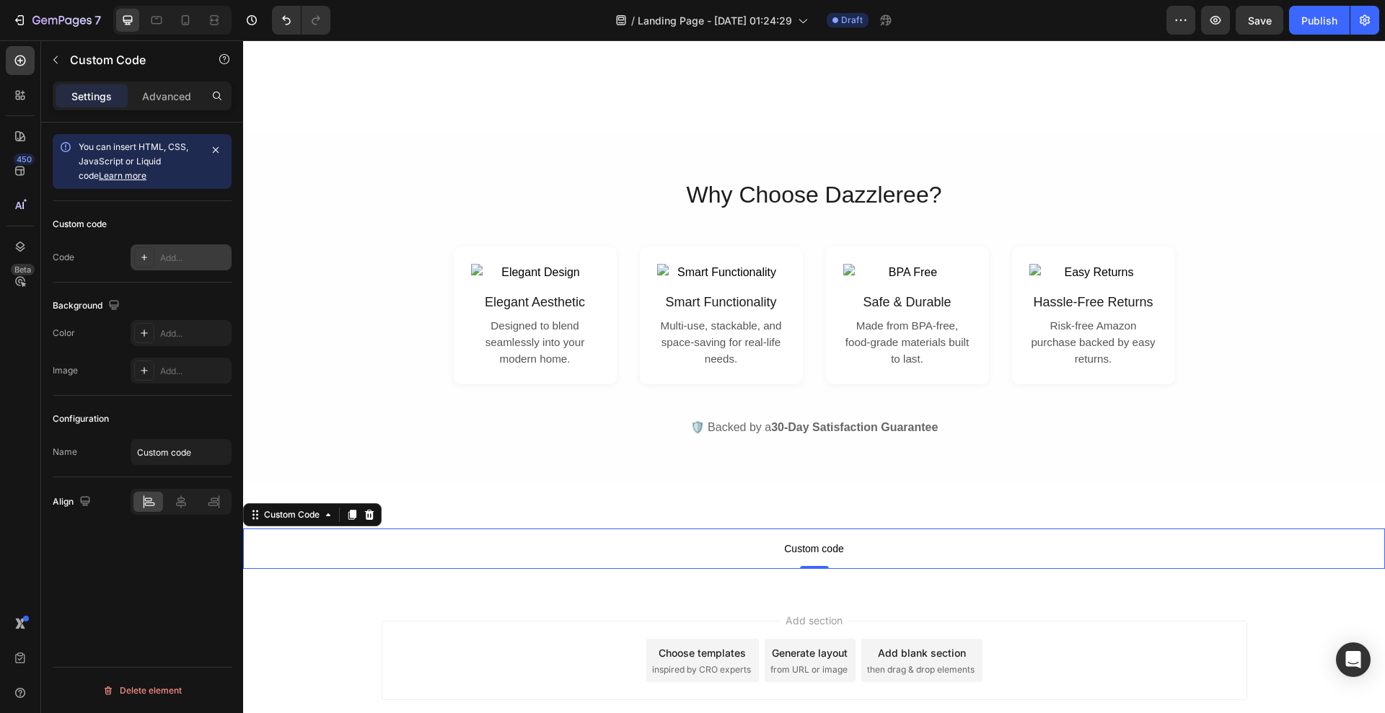
click at [179, 252] on div "Add..." at bounding box center [194, 258] width 68 height 13
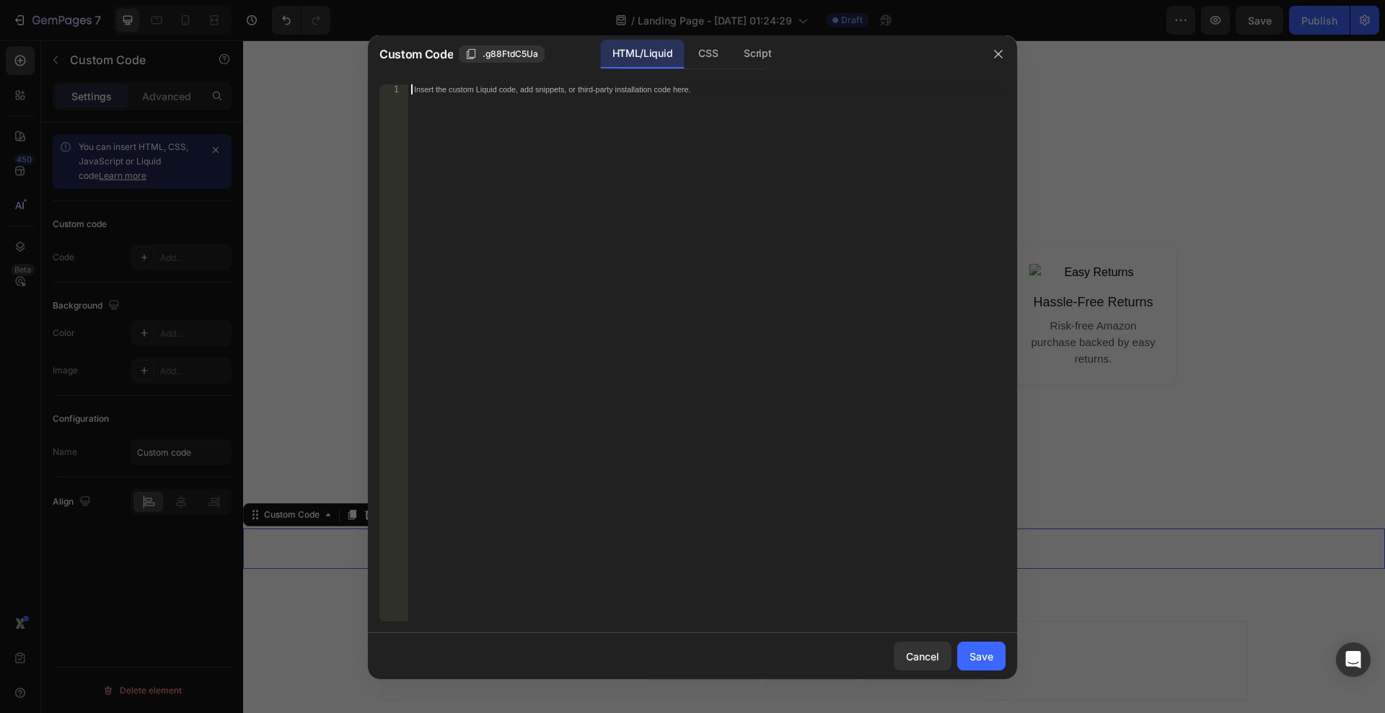
click at [842, 206] on div "Insert the custom Liquid code, add snippets, or third-party installation code h…" at bounding box center [706, 363] width 597 height 558
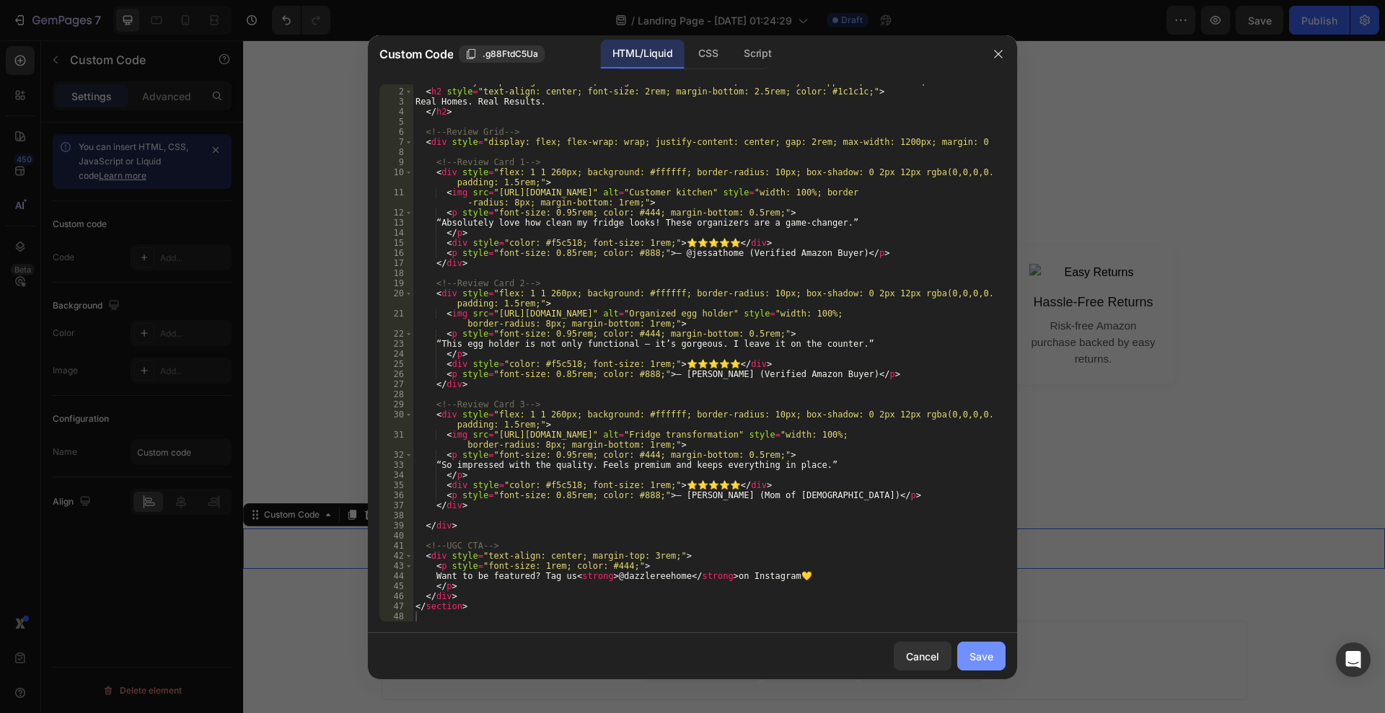
click at [977, 661] on div "Save" at bounding box center [982, 656] width 24 height 15
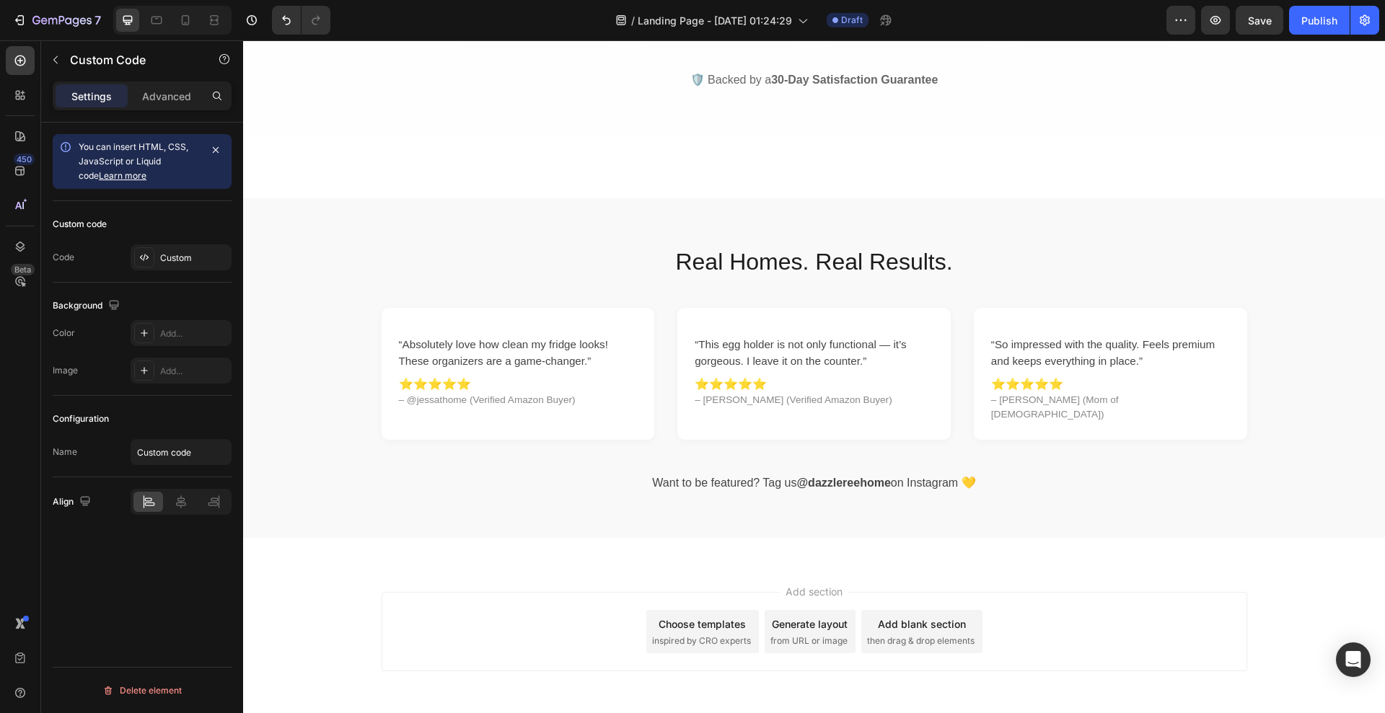
scroll to position [1713, 0]
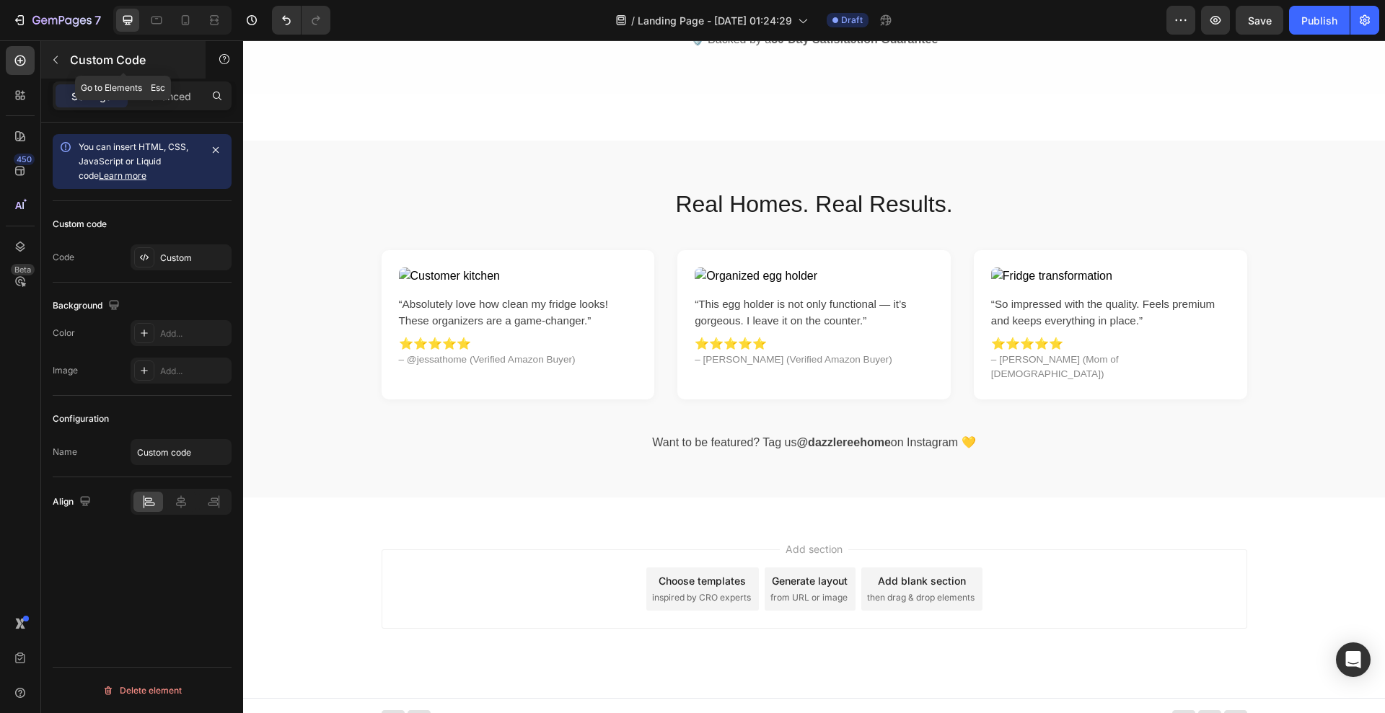
click at [56, 53] on button "button" at bounding box center [55, 59] width 23 height 23
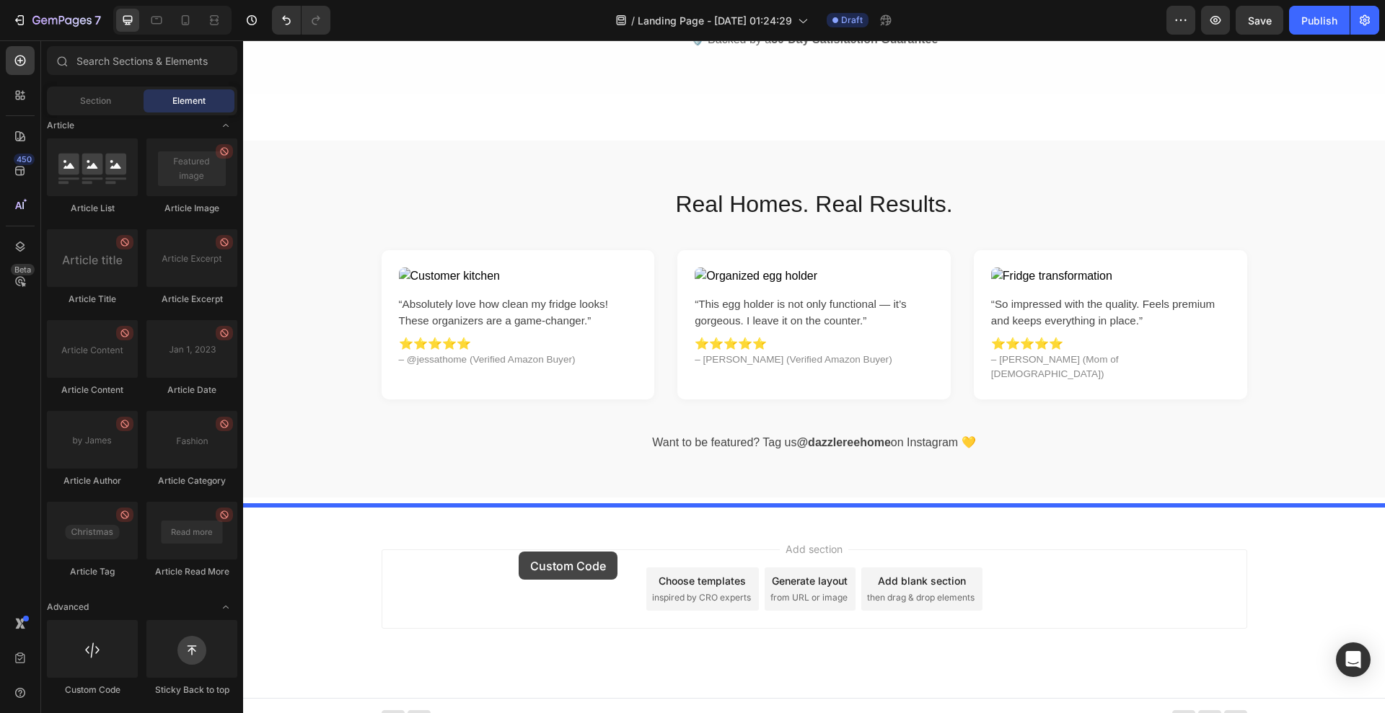
drag, startPoint x: 351, startPoint y: 690, endPoint x: 519, endPoint y: 552, distance: 216.8
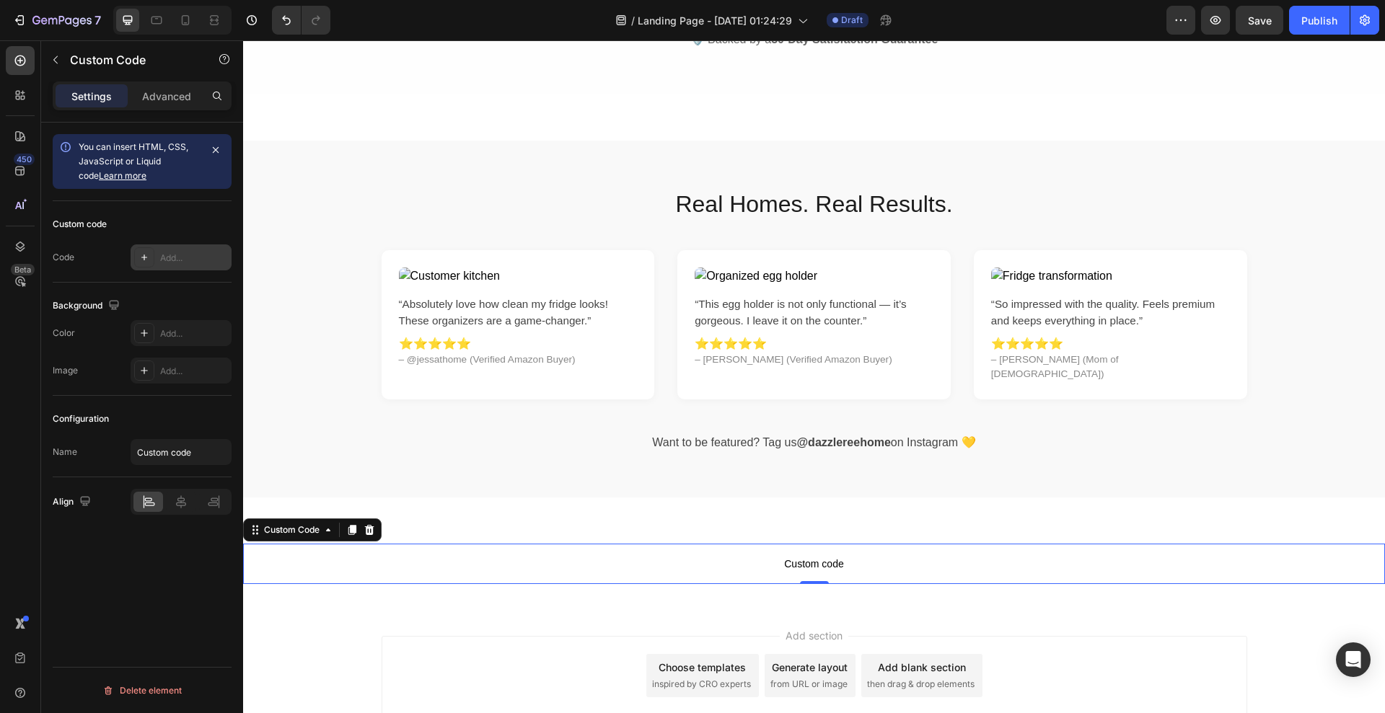
click at [153, 252] on div at bounding box center [144, 257] width 20 height 20
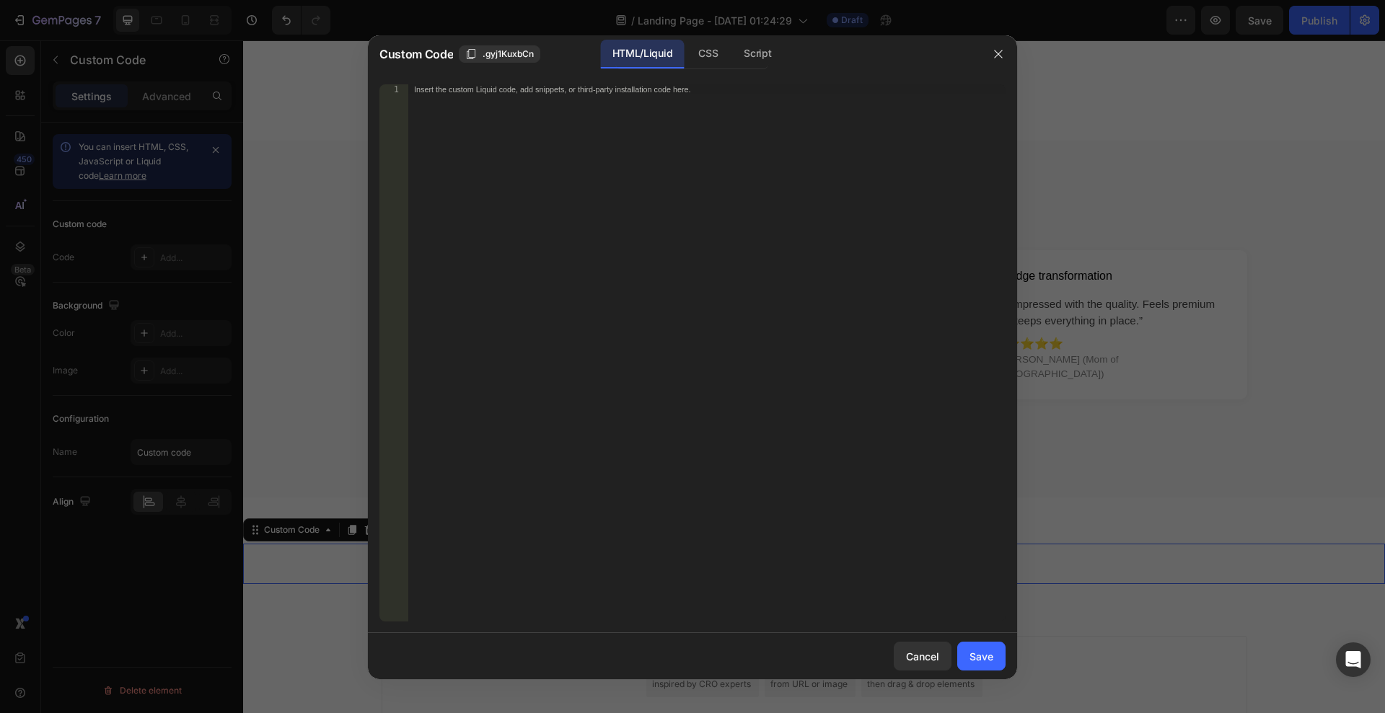
click at [503, 128] on div "Insert the custom Liquid code, add snippets, or third-party installation code h…" at bounding box center [706, 363] width 597 height 558
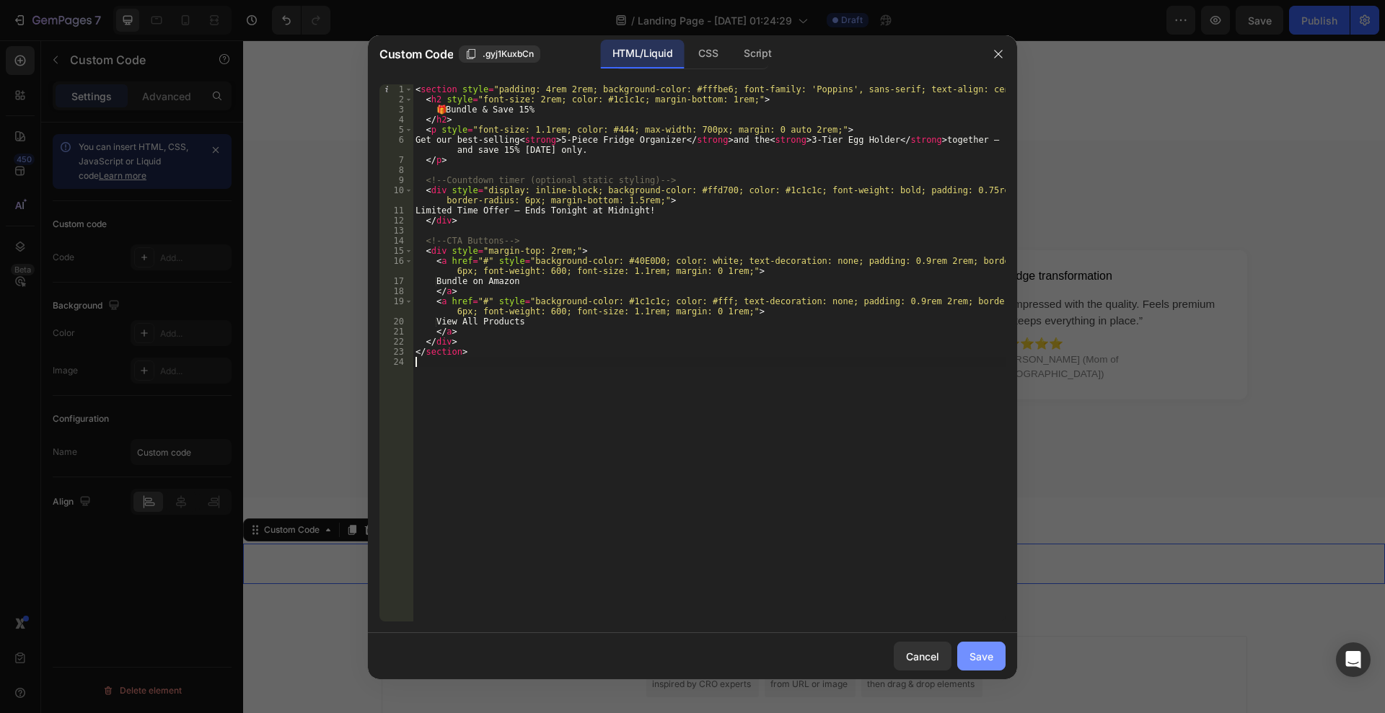
click at [969, 652] on button "Save" at bounding box center [981, 656] width 48 height 29
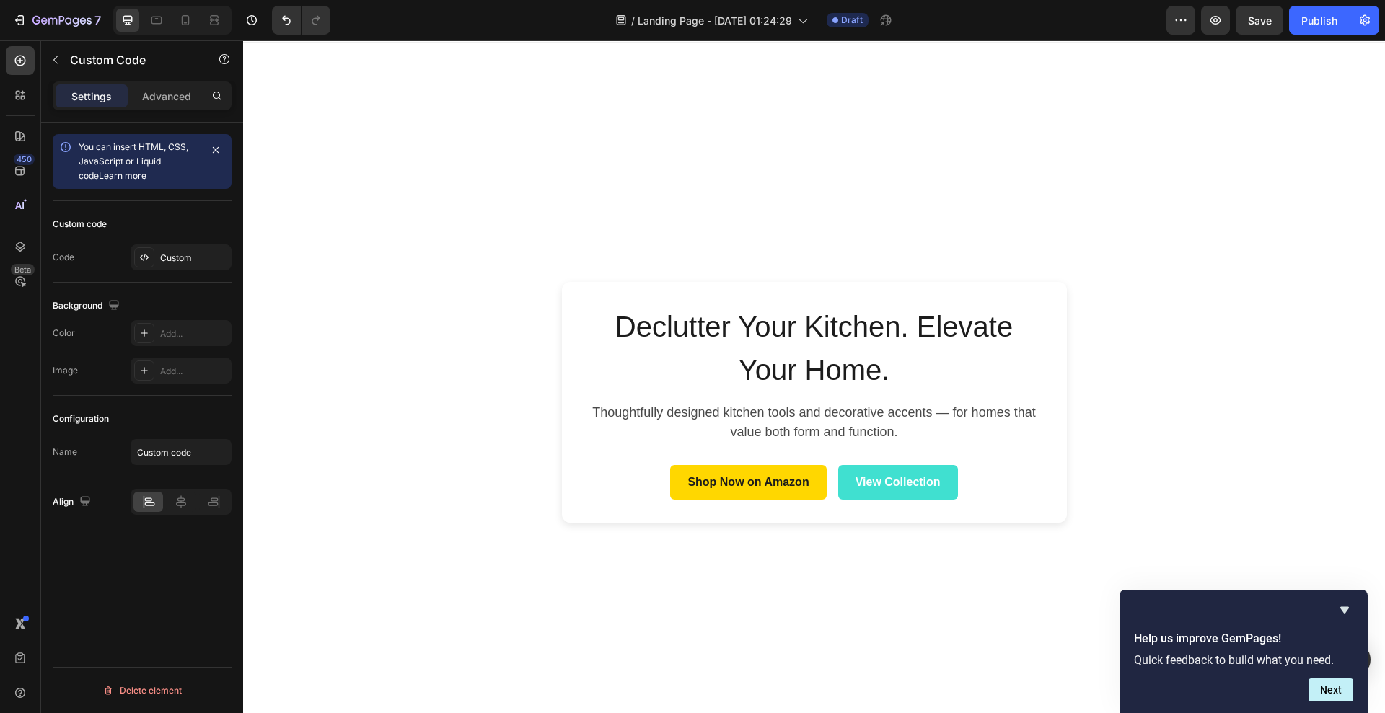
scroll to position [0, 0]
